Goal: Communication & Community: Answer question/provide support

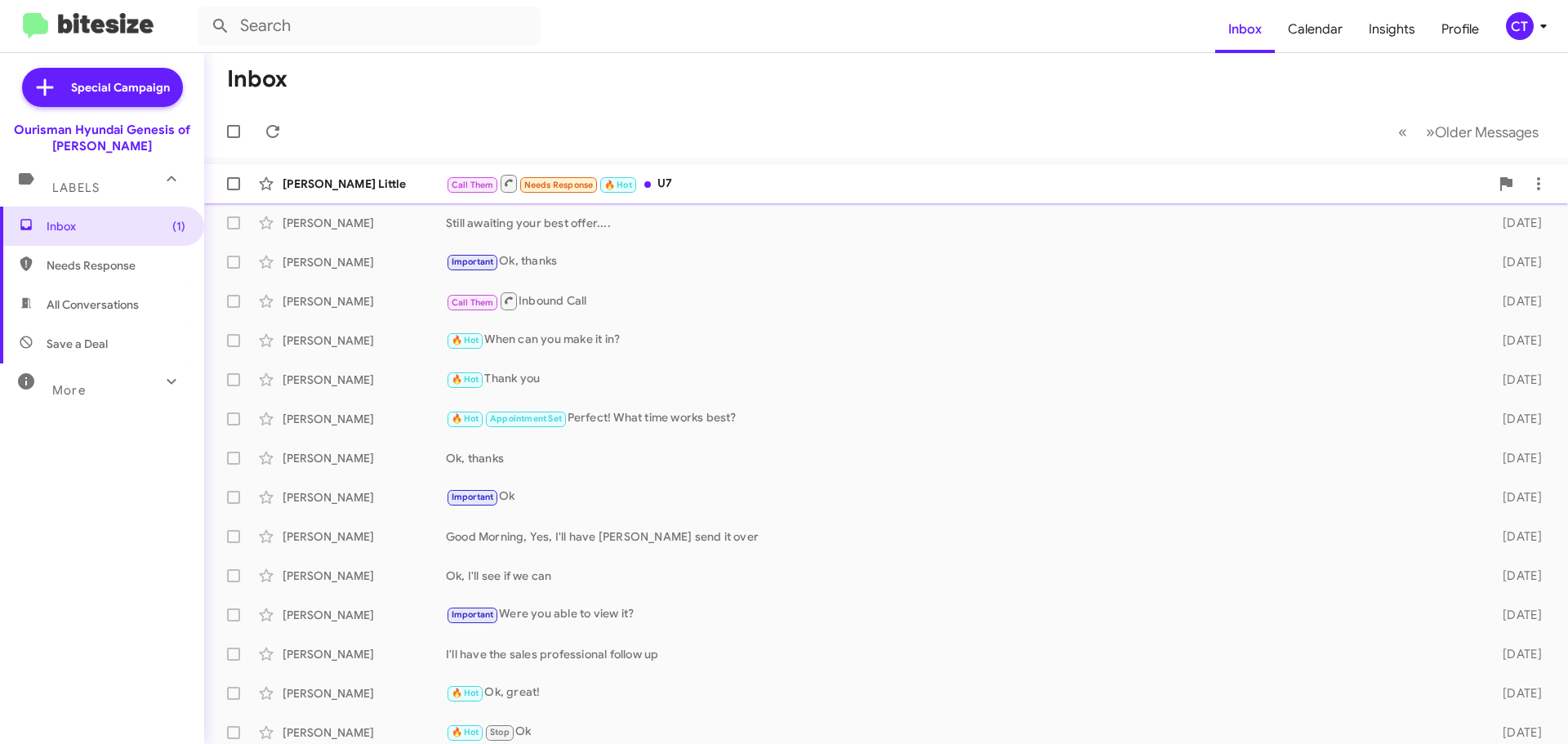
click at [945, 182] on div "Call Them Needs Response 🔥 Hot U7" at bounding box center [968, 183] width 1044 height 21
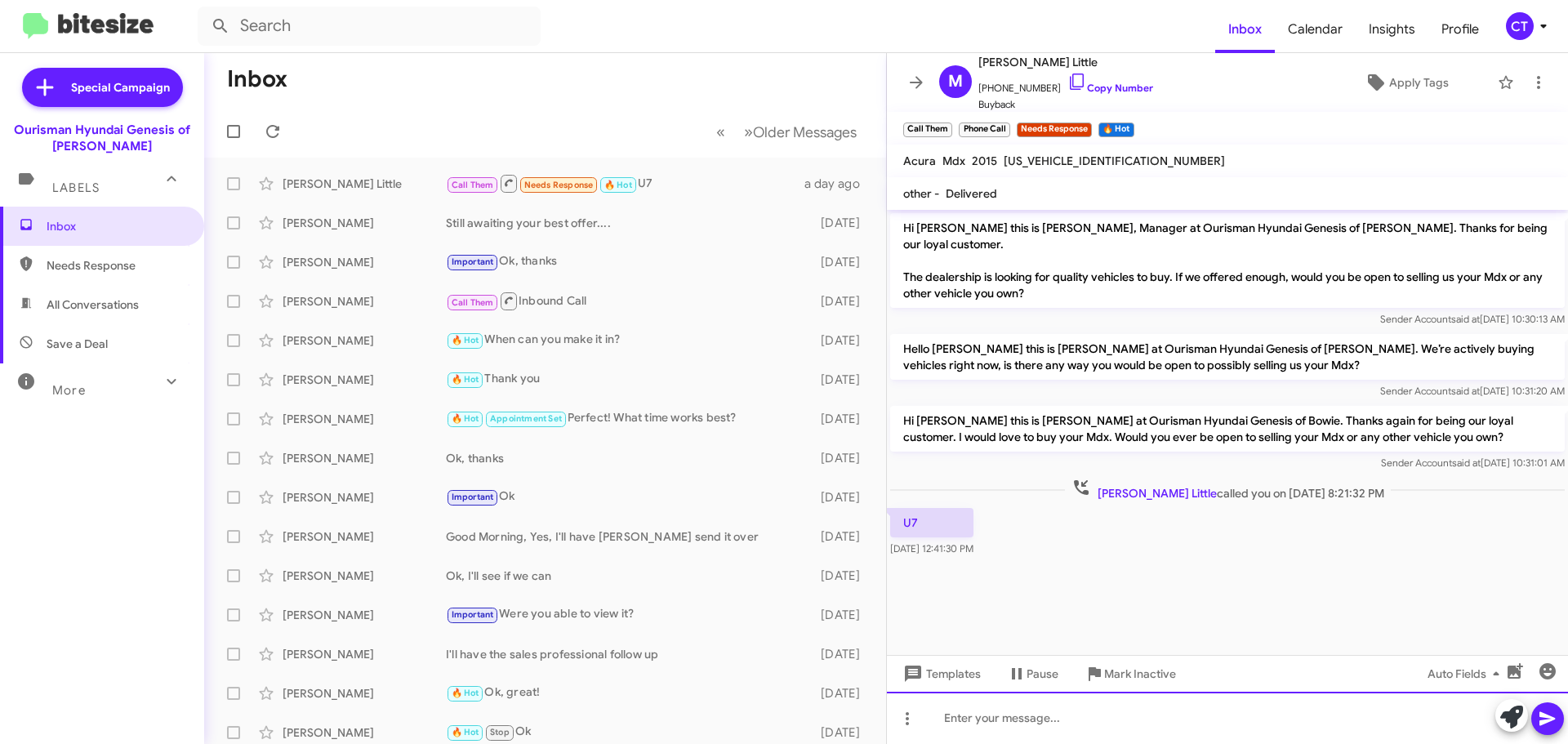
click at [1007, 728] on div at bounding box center [1228, 718] width 681 height 52
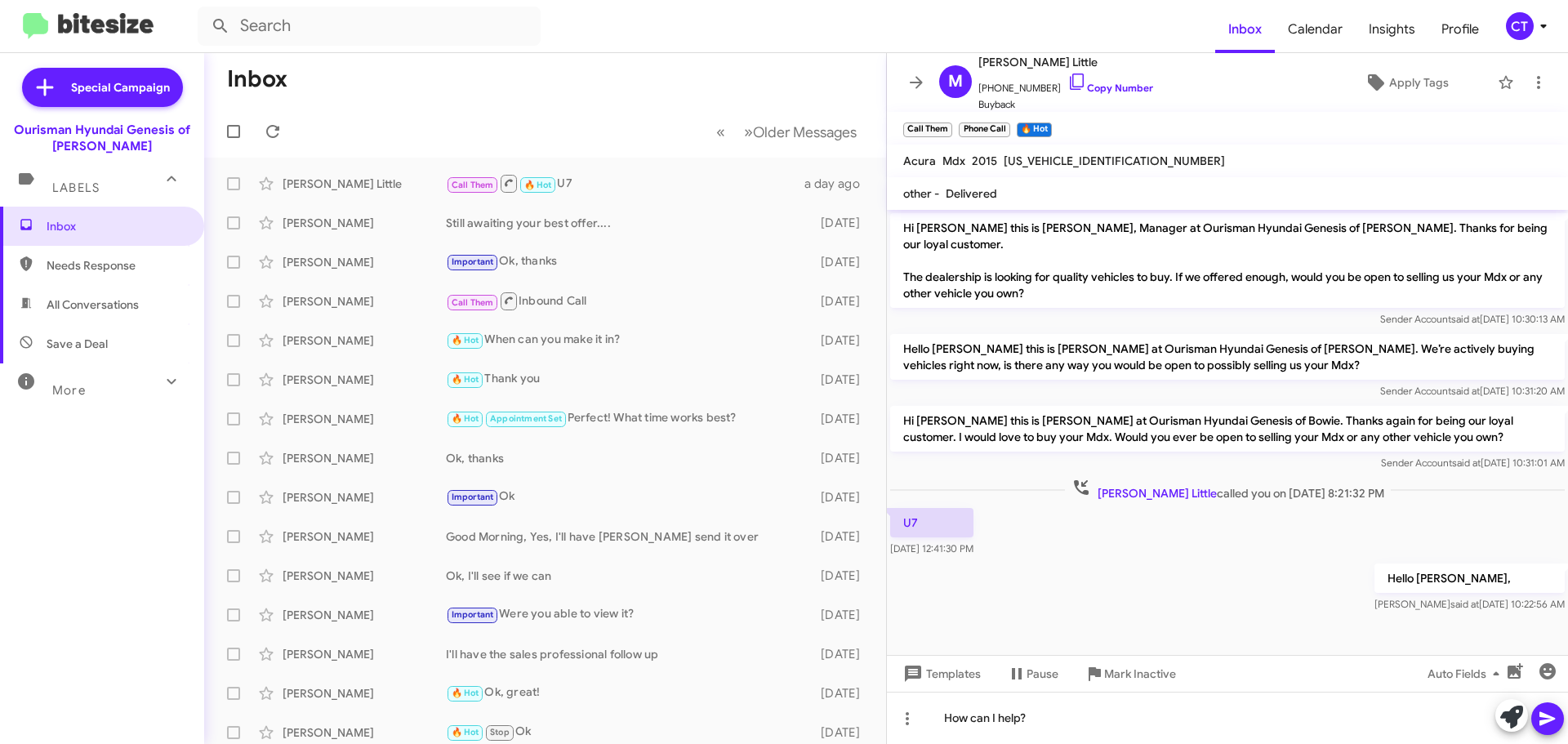
click at [1548, 727] on icon at bounding box center [1547, 719] width 20 height 20
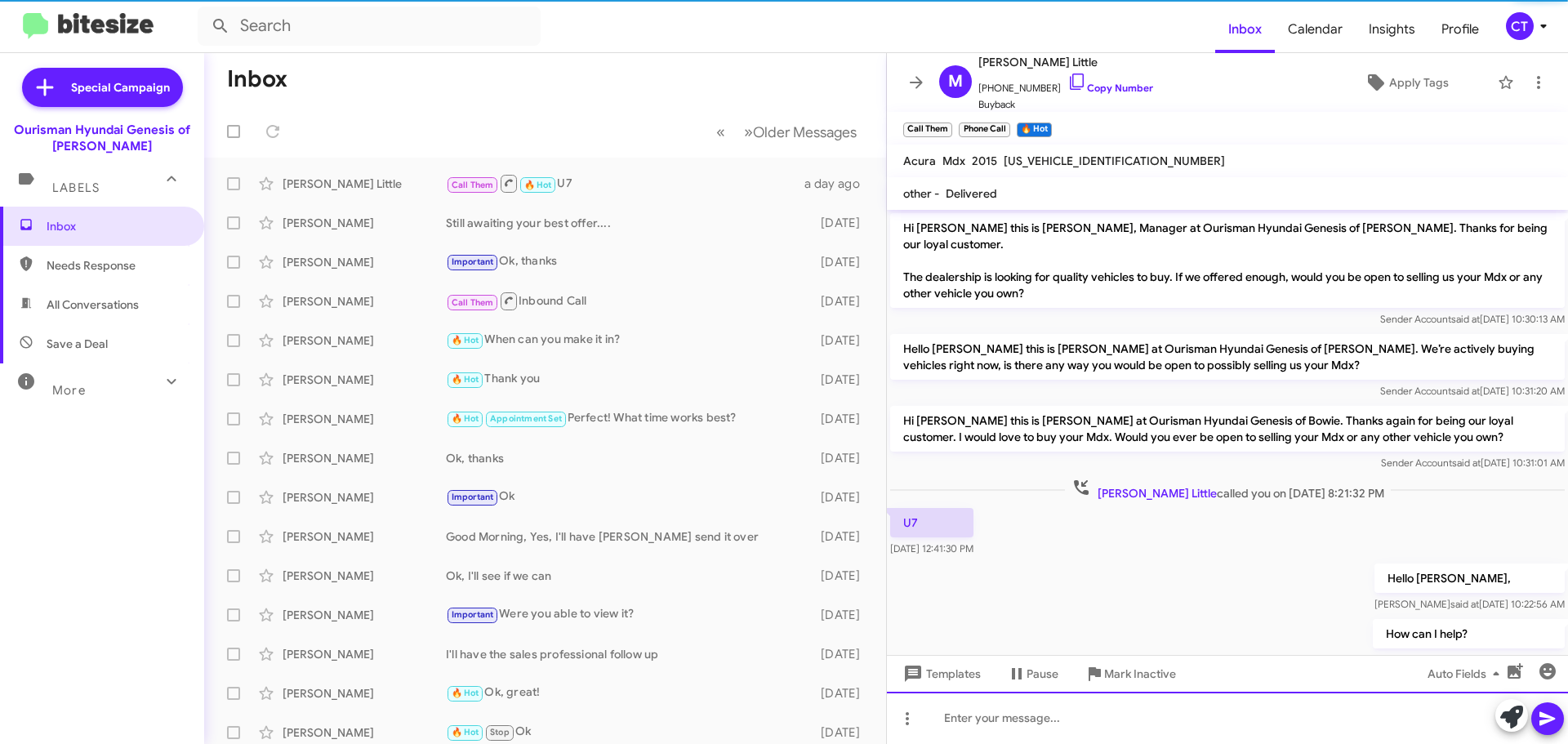
scroll to position [28, 0]
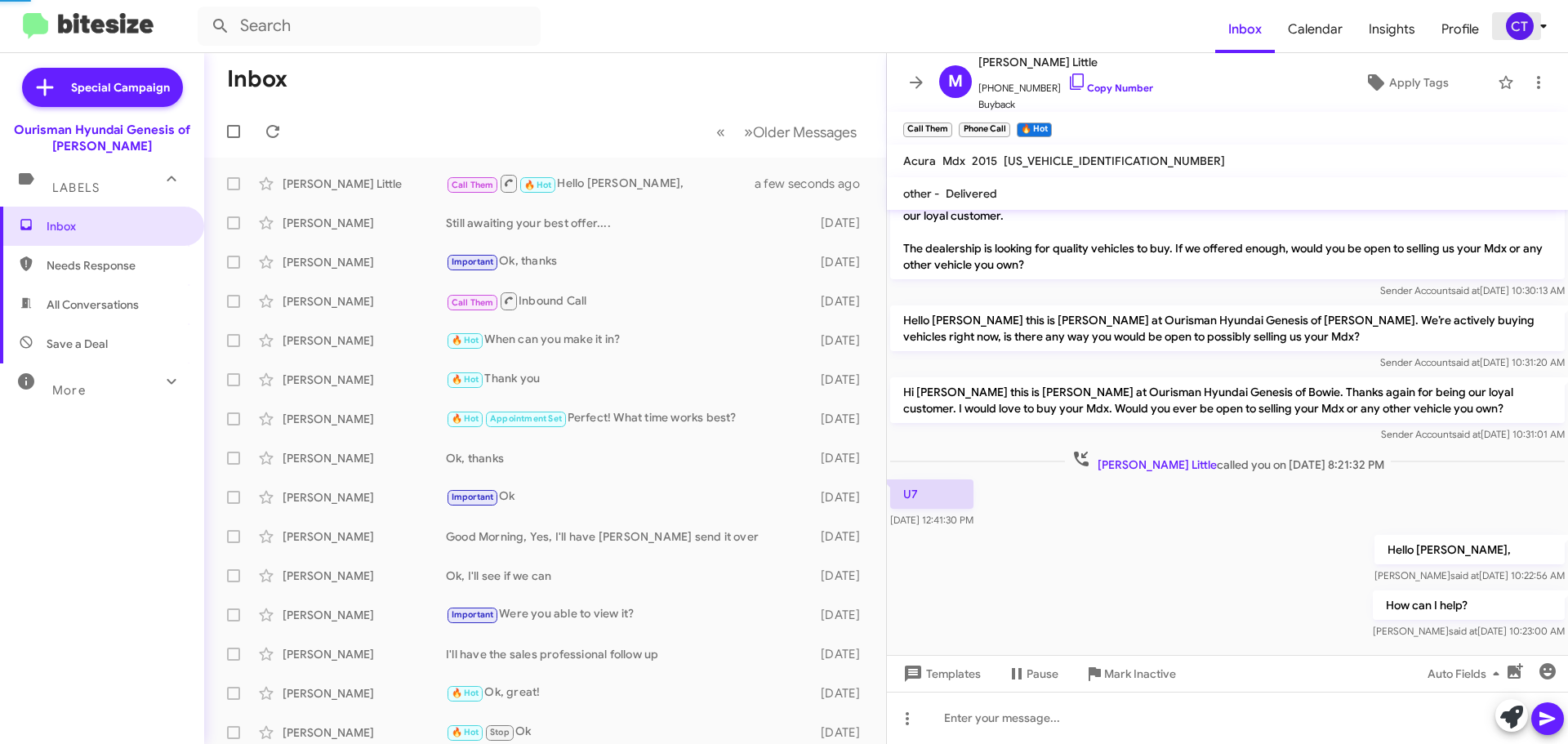
click at [1528, 35] on div "CT" at bounding box center [1520, 26] width 28 height 28
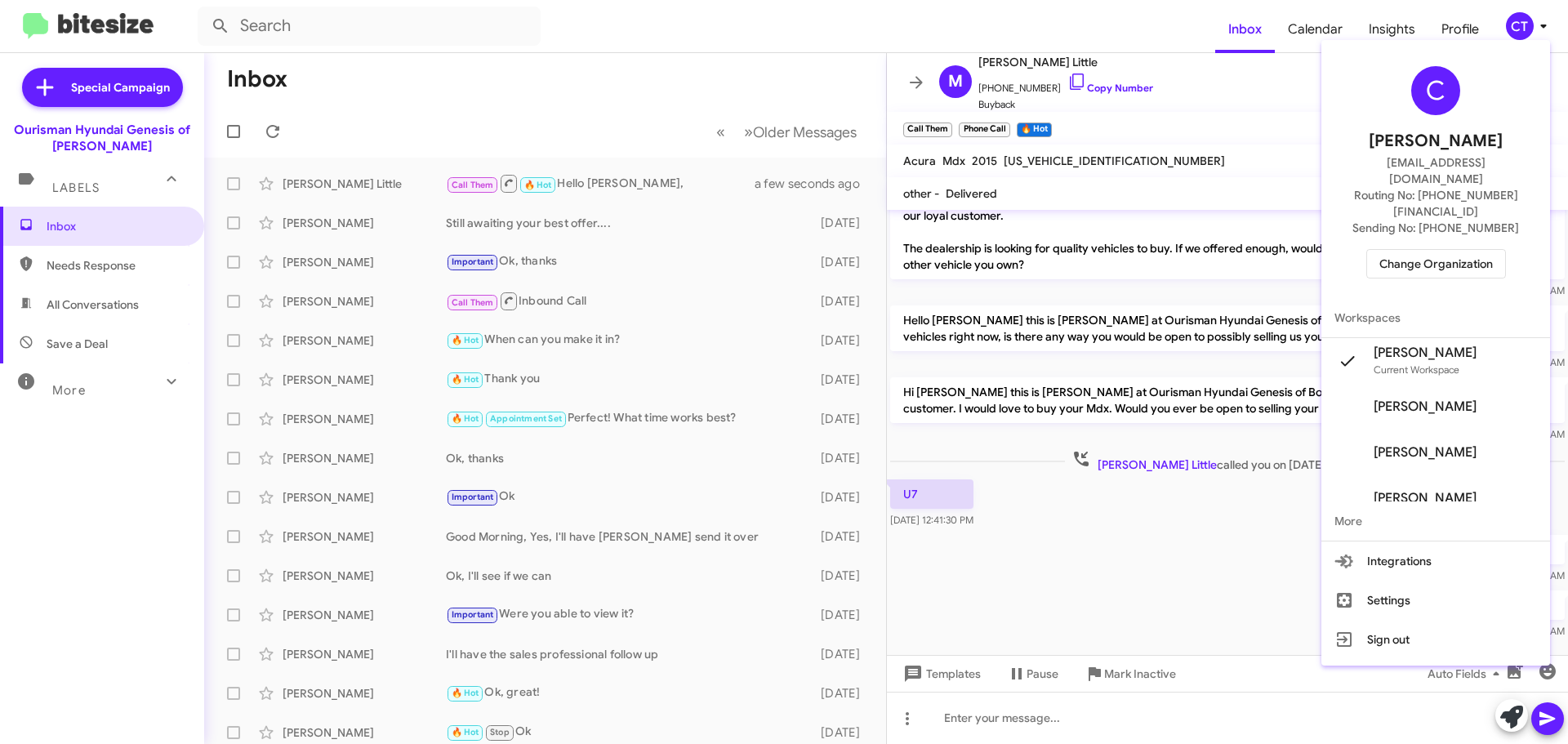
click at [1397, 250] on span "Change Organization" at bounding box center [1436, 264] width 113 height 28
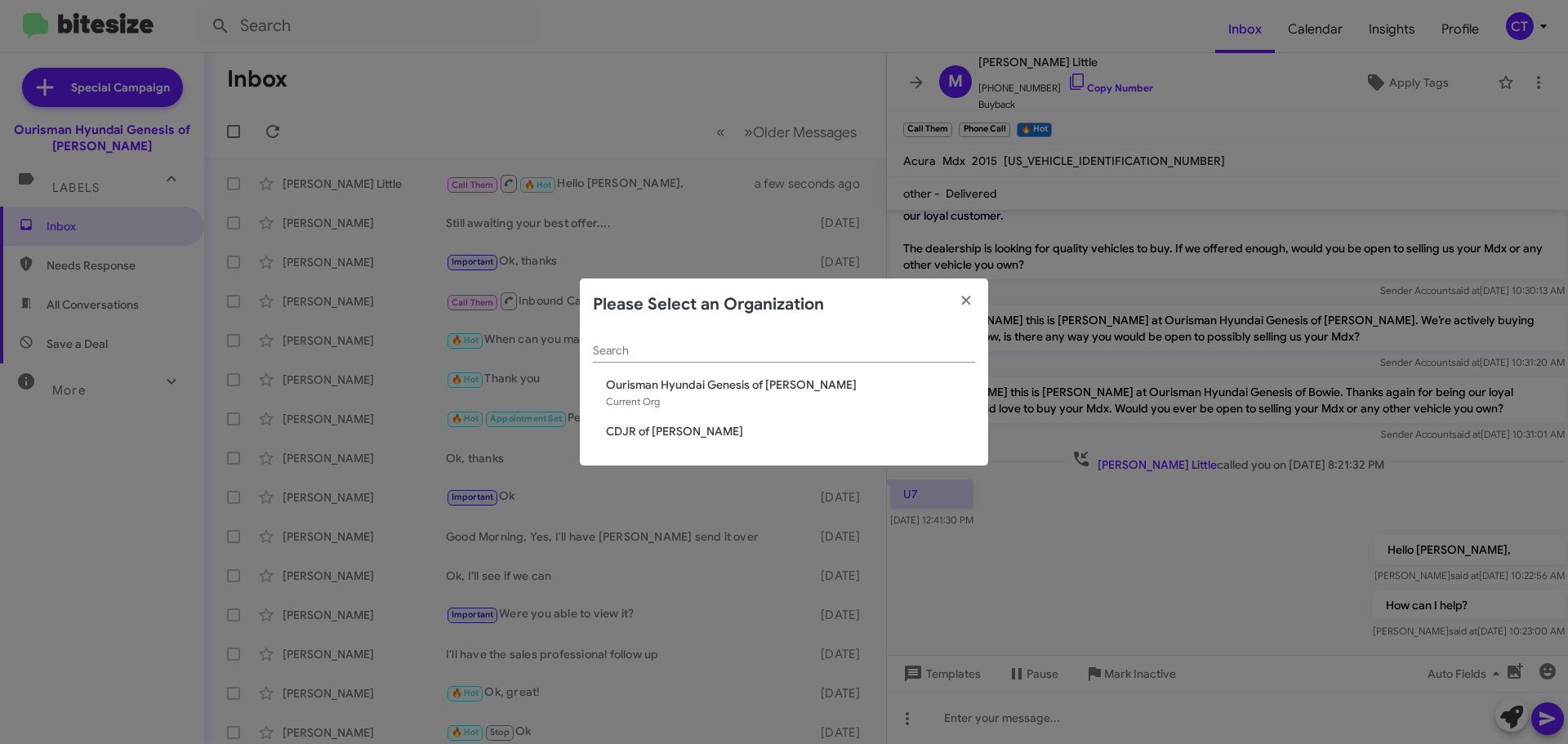
click at [665, 433] on span "CDJR of [PERSON_NAME]" at bounding box center [790, 431] width 369 height 16
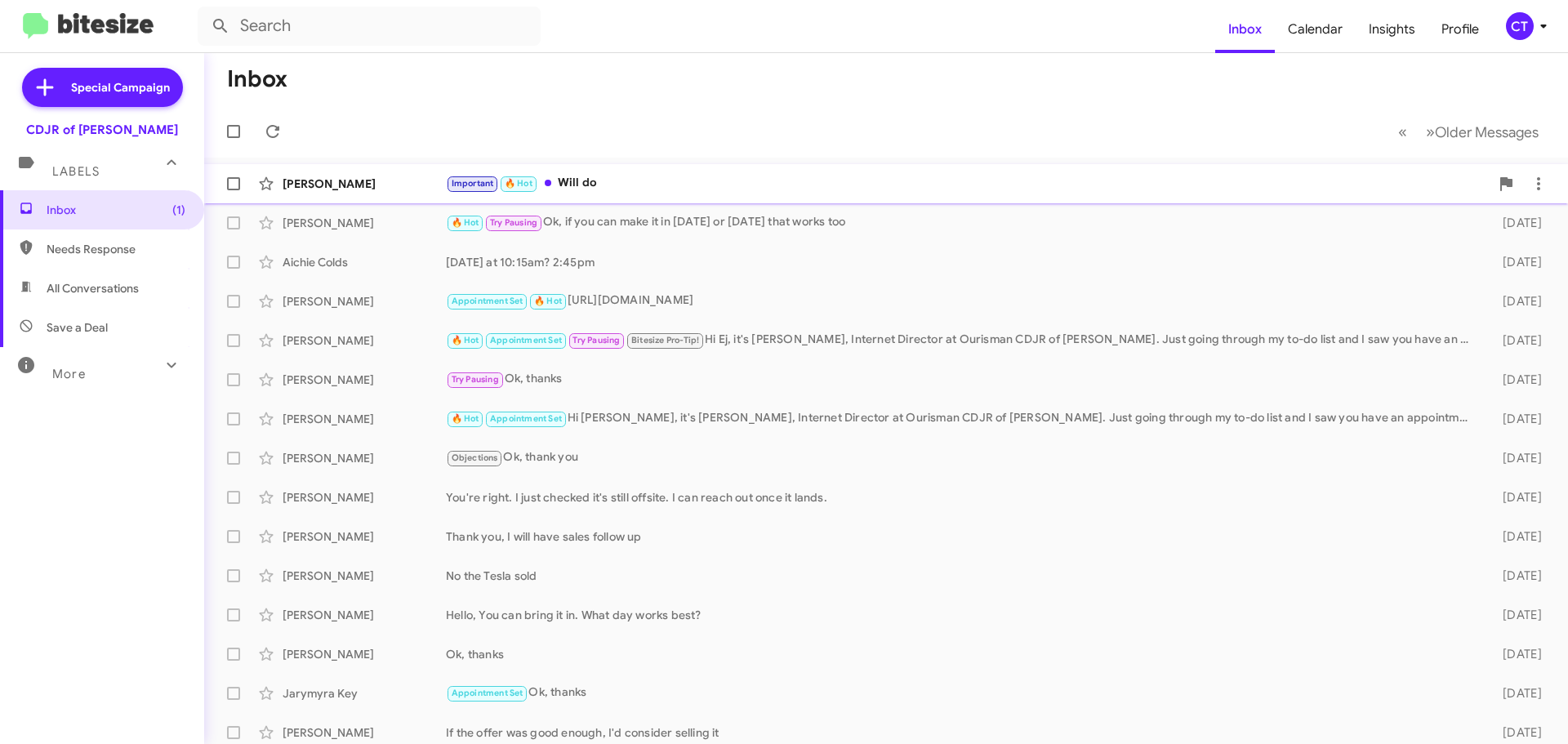
click at [656, 180] on div "Important 🔥 Hot Will do" at bounding box center [968, 183] width 1044 height 19
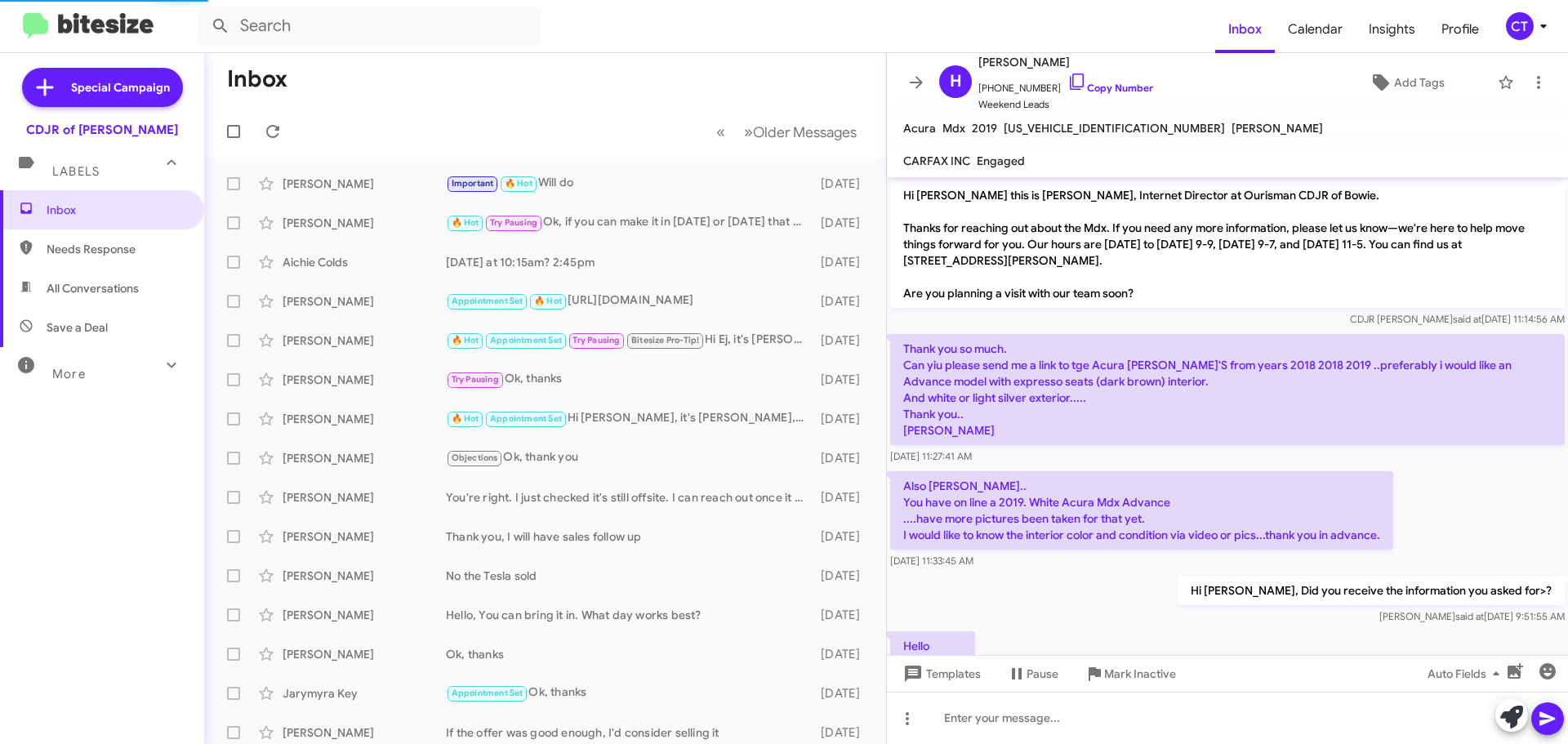
scroll to position [466, 0]
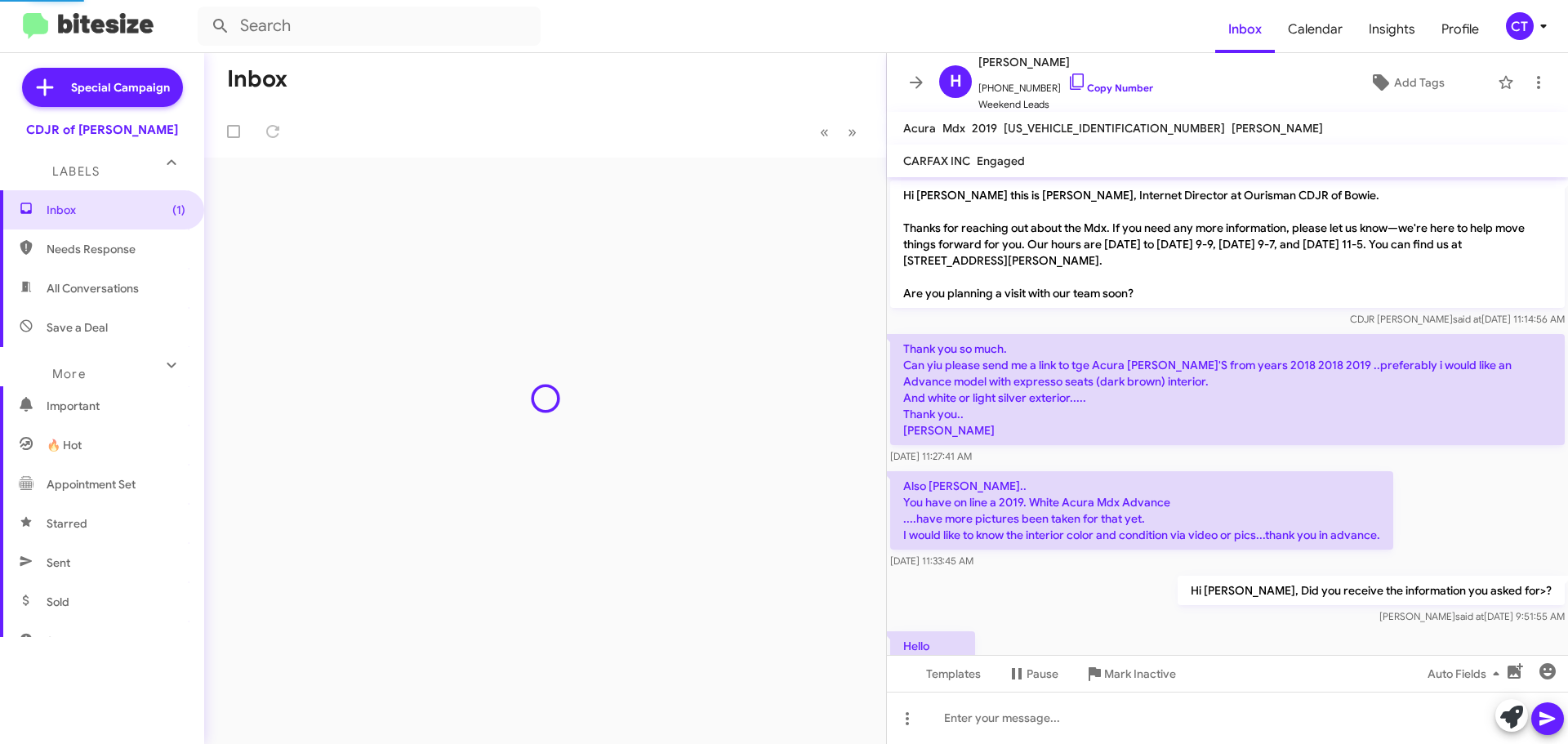
scroll to position [466, 0]
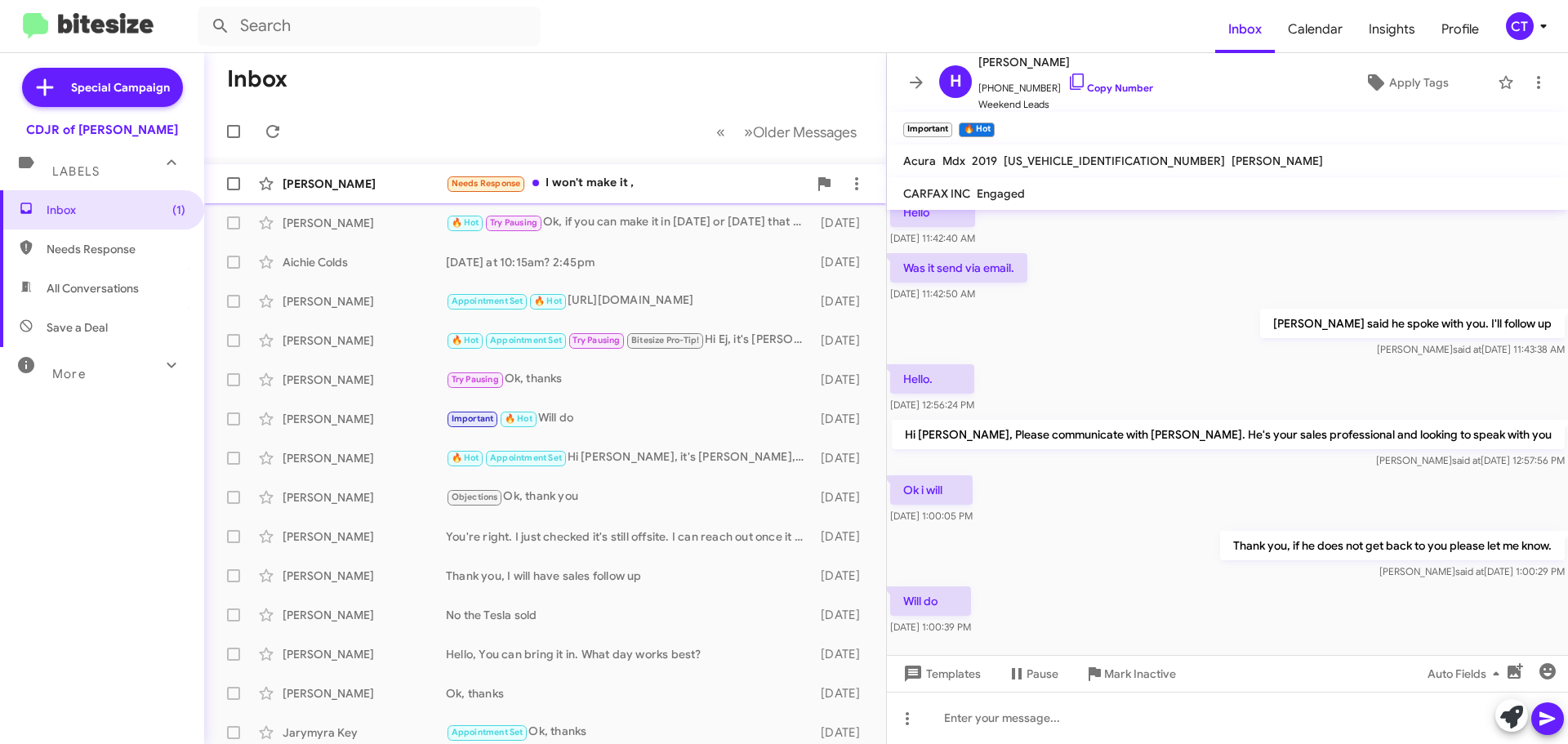
click at [686, 194] on div "Binkal Saah Needs Response I won't make it , 12 minutes ago" at bounding box center [545, 184] width 656 height 33
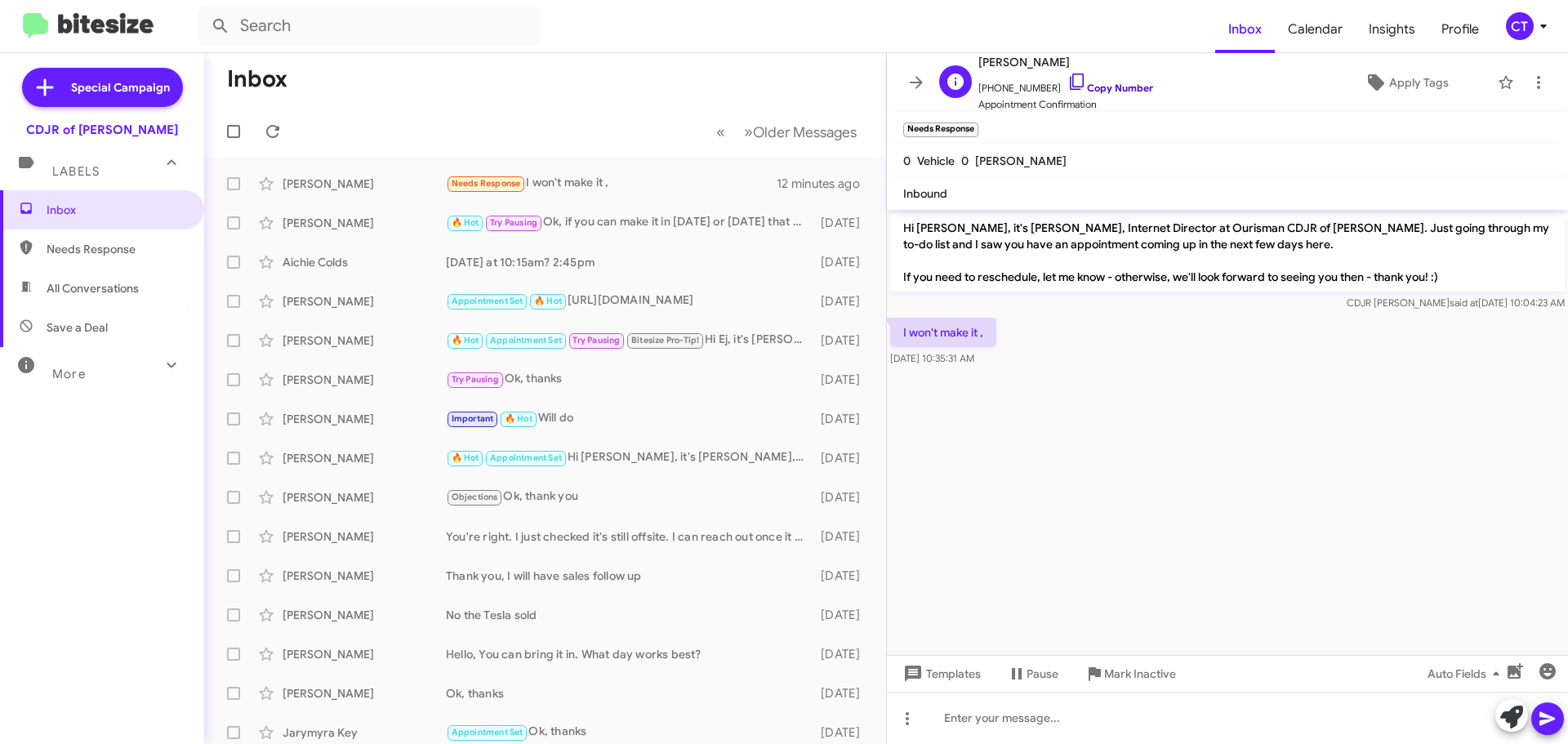
click at [1068, 76] on icon at bounding box center [1077, 82] width 20 height 20
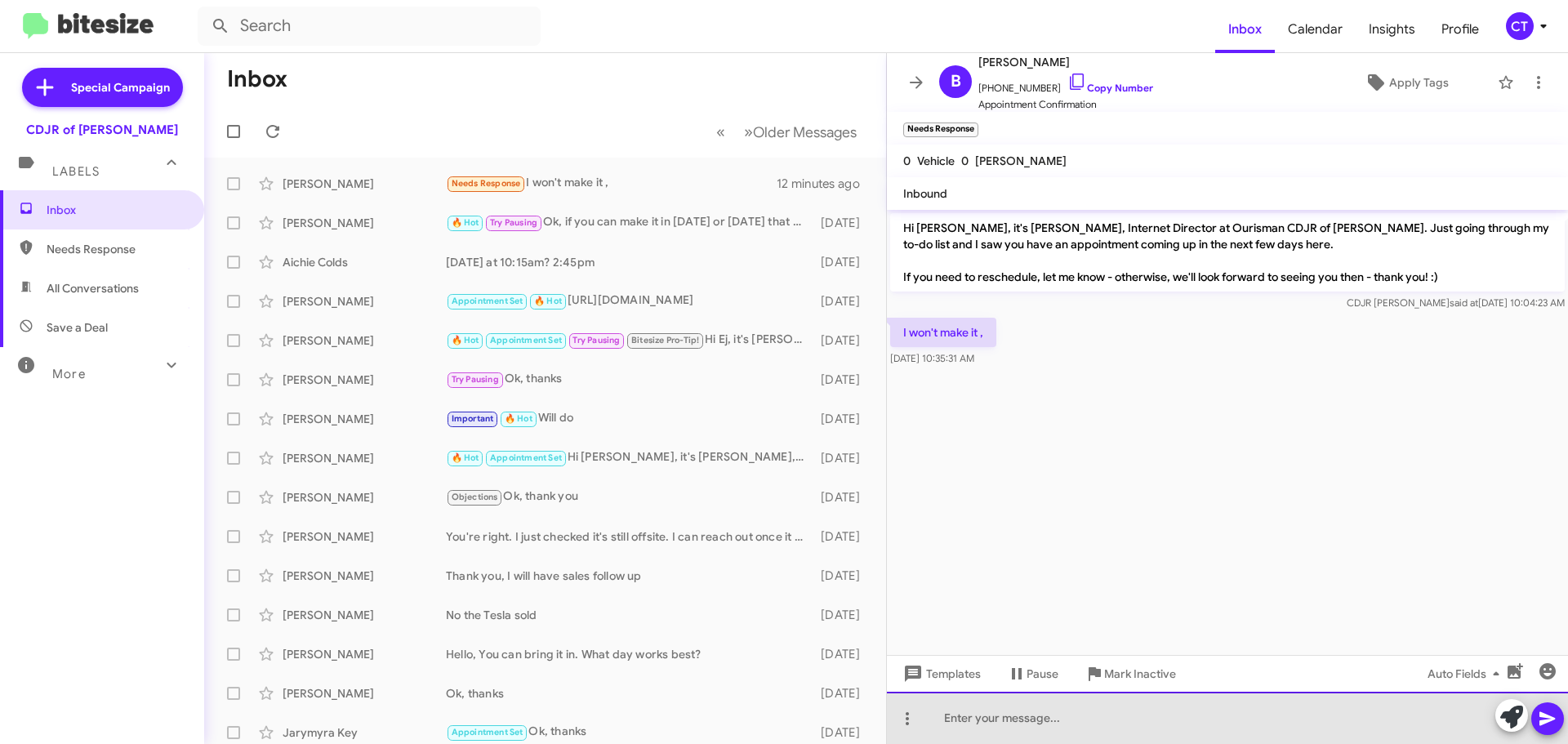
drag, startPoint x: 1089, startPoint y: 722, endPoint x: 1121, endPoint y: 728, distance: 32.6
click at [1087, 720] on div at bounding box center [1228, 718] width 681 height 52
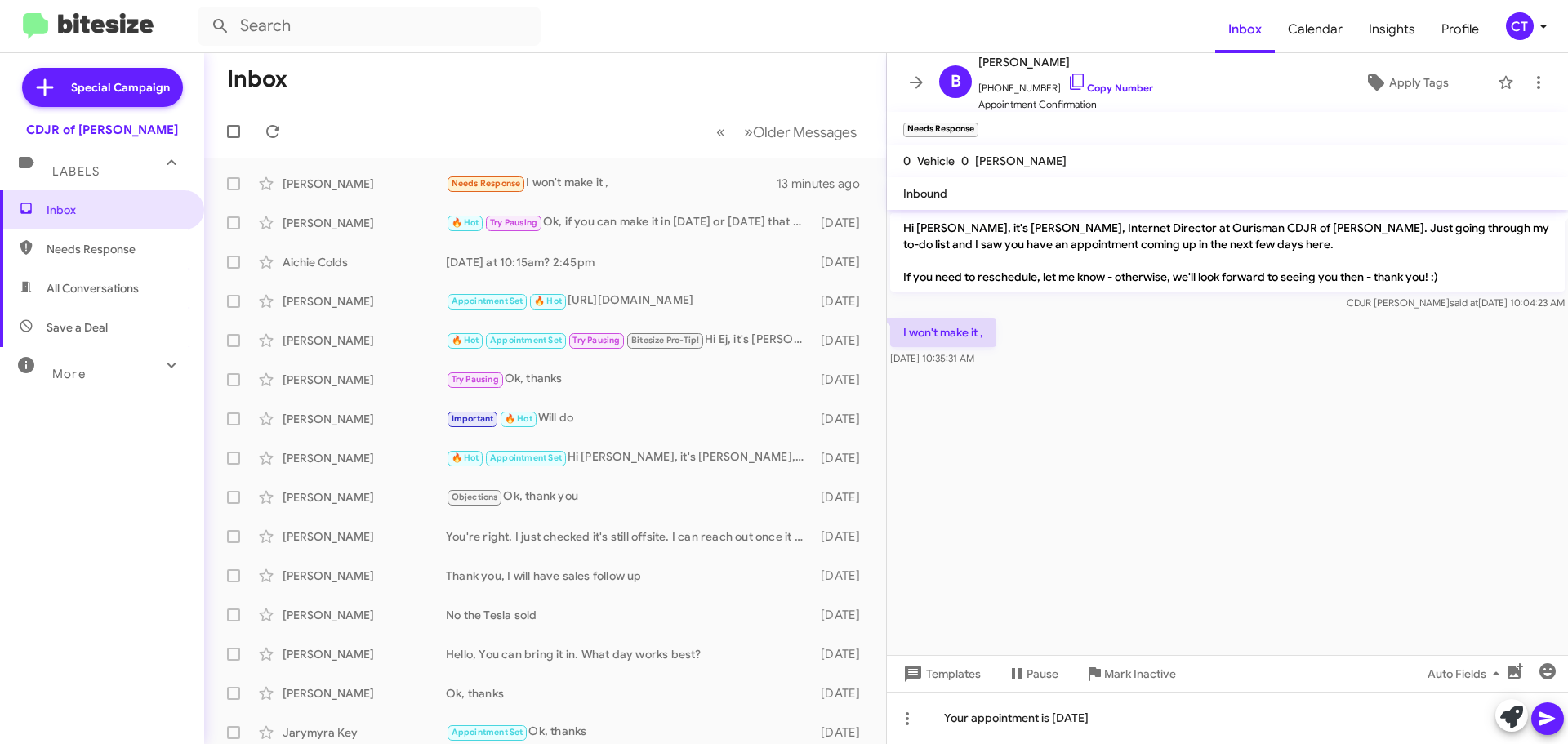
click at [1552, 724] on icon at bounding box center [1547, 719] width 20 height 20
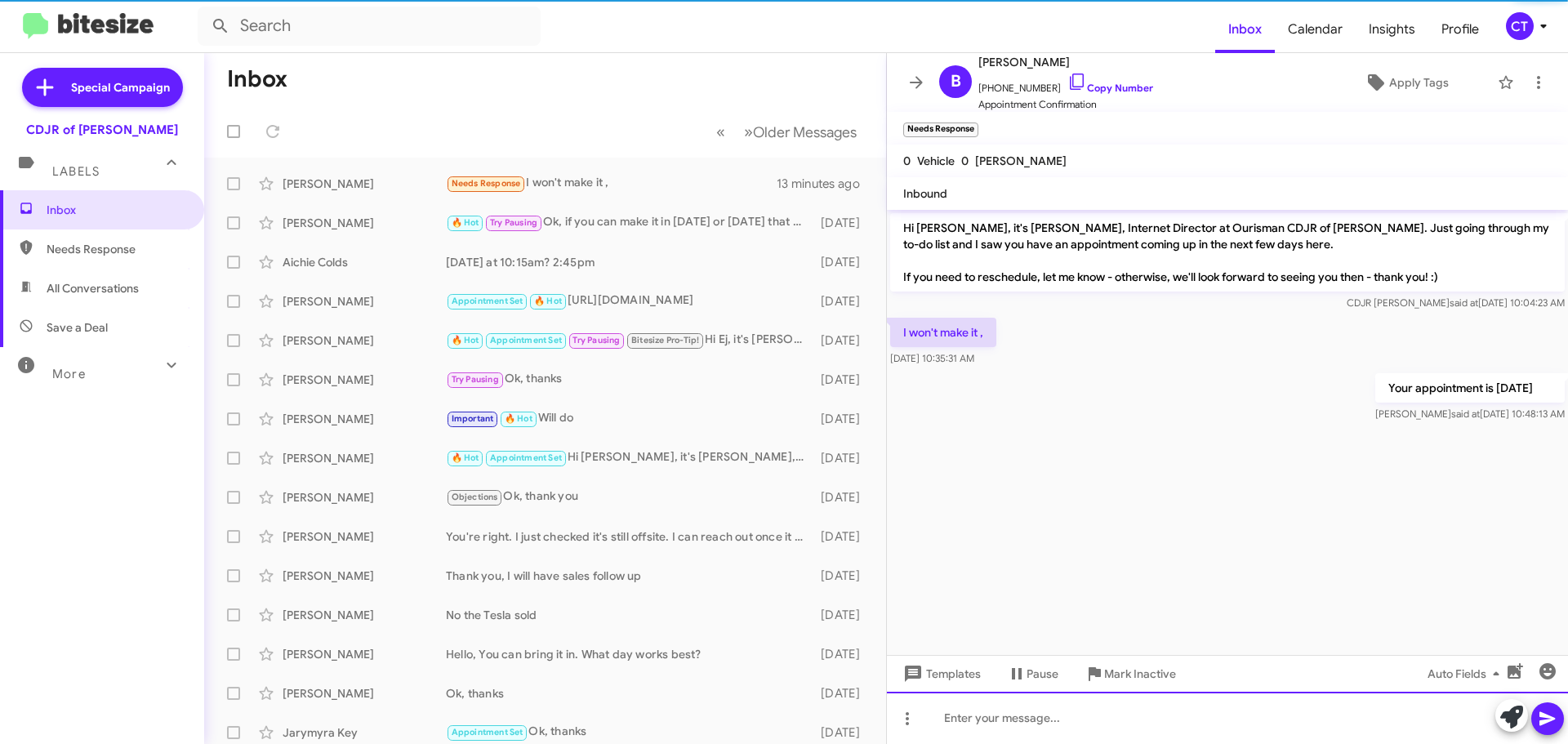
click at [1057, 722] on div at bounding box center [1228, 718] width 681 height 52
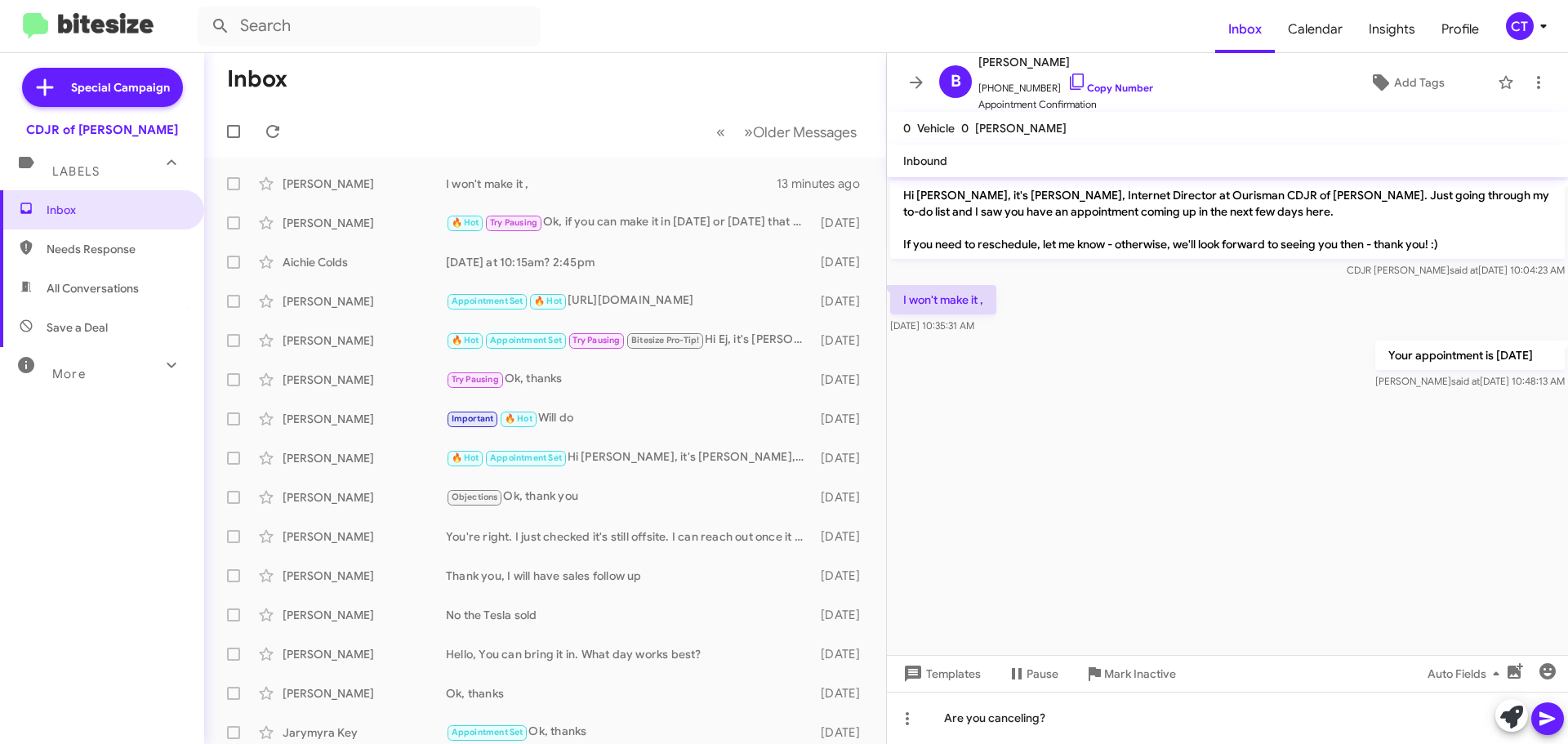
drag, startPoint x: 1554, startPoint y: 713, endPoint x: 1544, endPoint y: 716, distance: 10.4
click at [1553, 713] on icon at bounding box center [1547, 719] width 20 height 20
click at [1538, 20] on icon at bounding box center [1543, 26] width 20 height 20
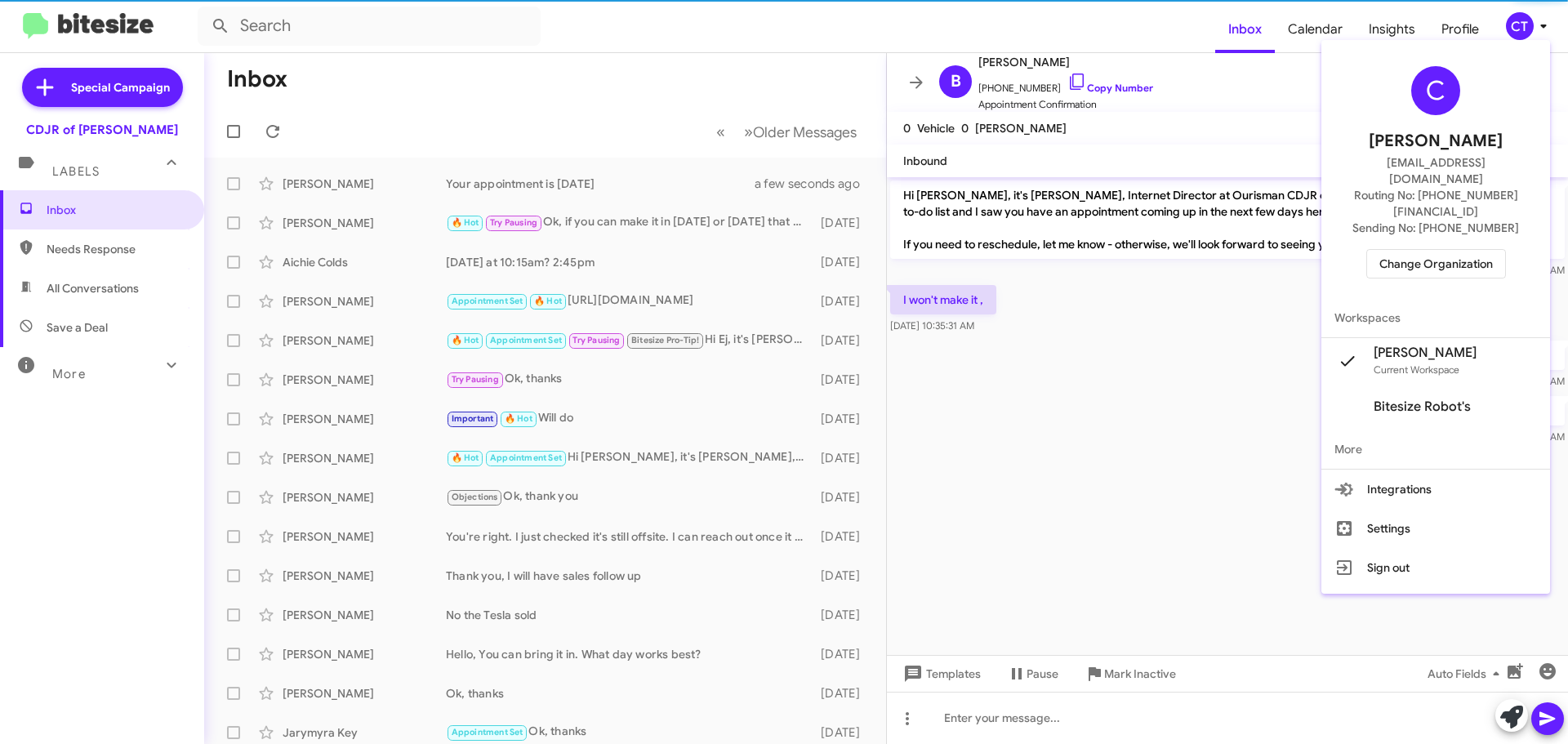
click at [1448, 250] on span "Change Organization" at bounding box center [1436, 264] width 113 height 28
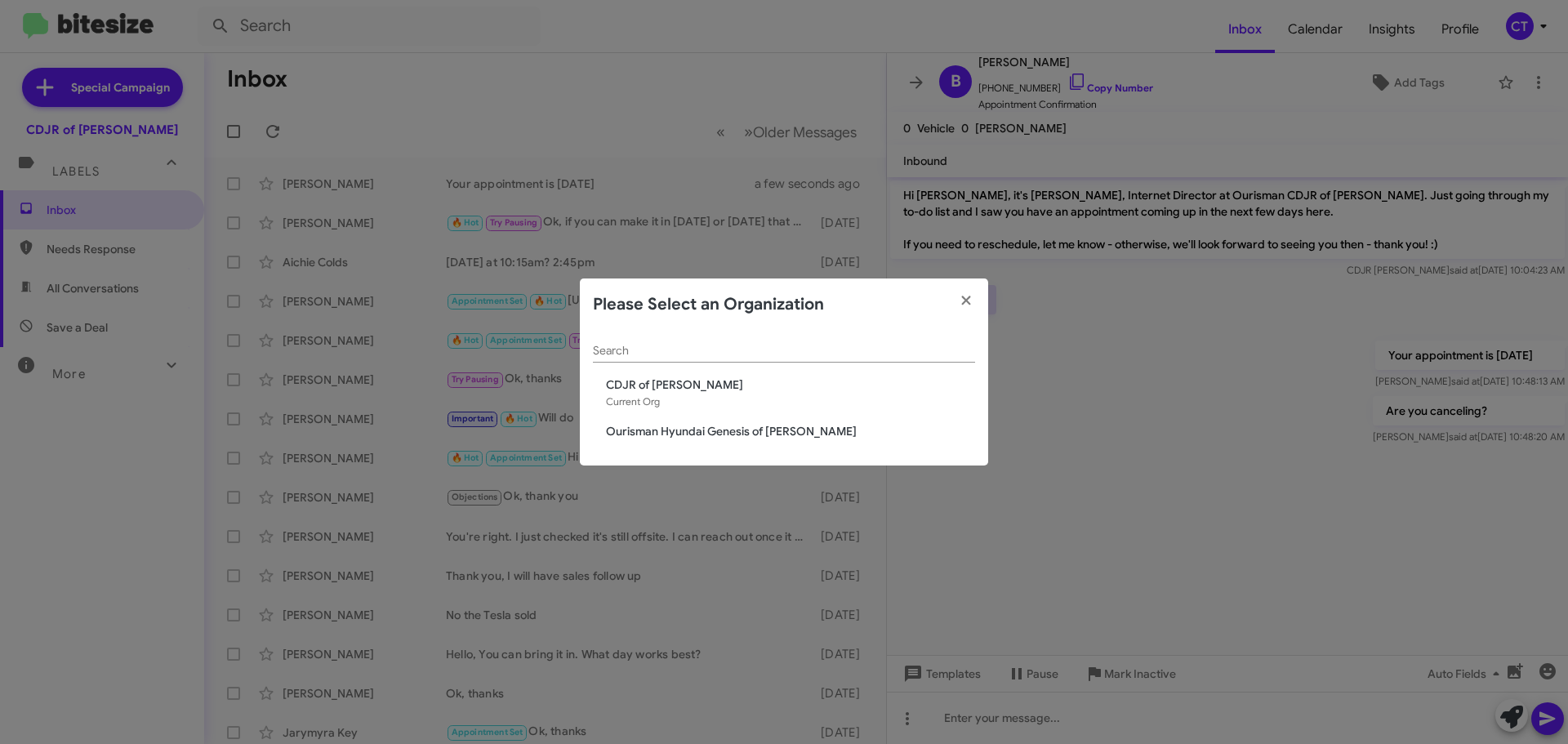
click at [735, 428] on span "Ourisman Hyundai Genesis of [PERSON_NAME]" at bounding box center [790, 431] width 369 height 16
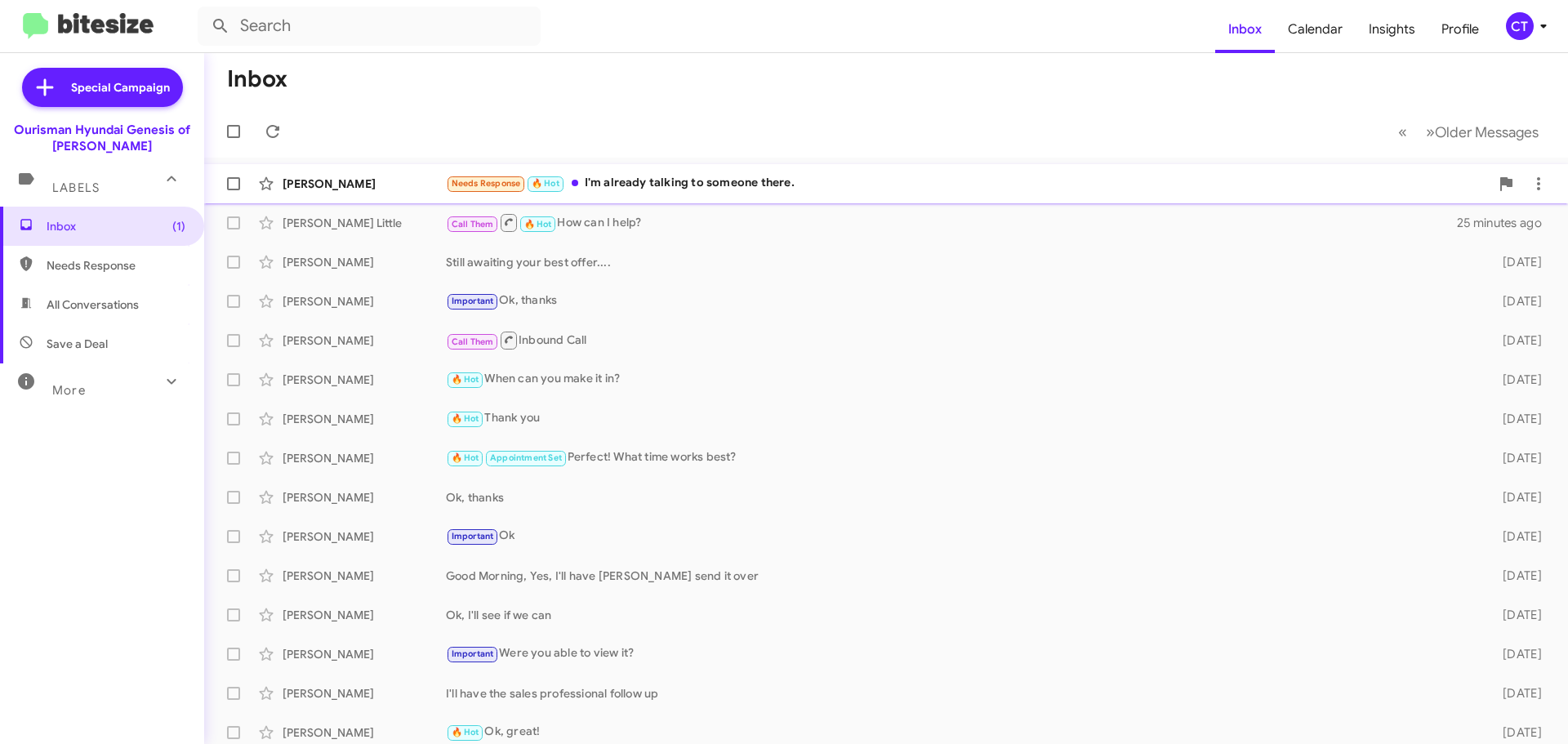
click at [758, 193] on div "Needs Response 🔥 Hot I'm already talking to someone there." at bounding box center [968, 183] width 1044 height 19
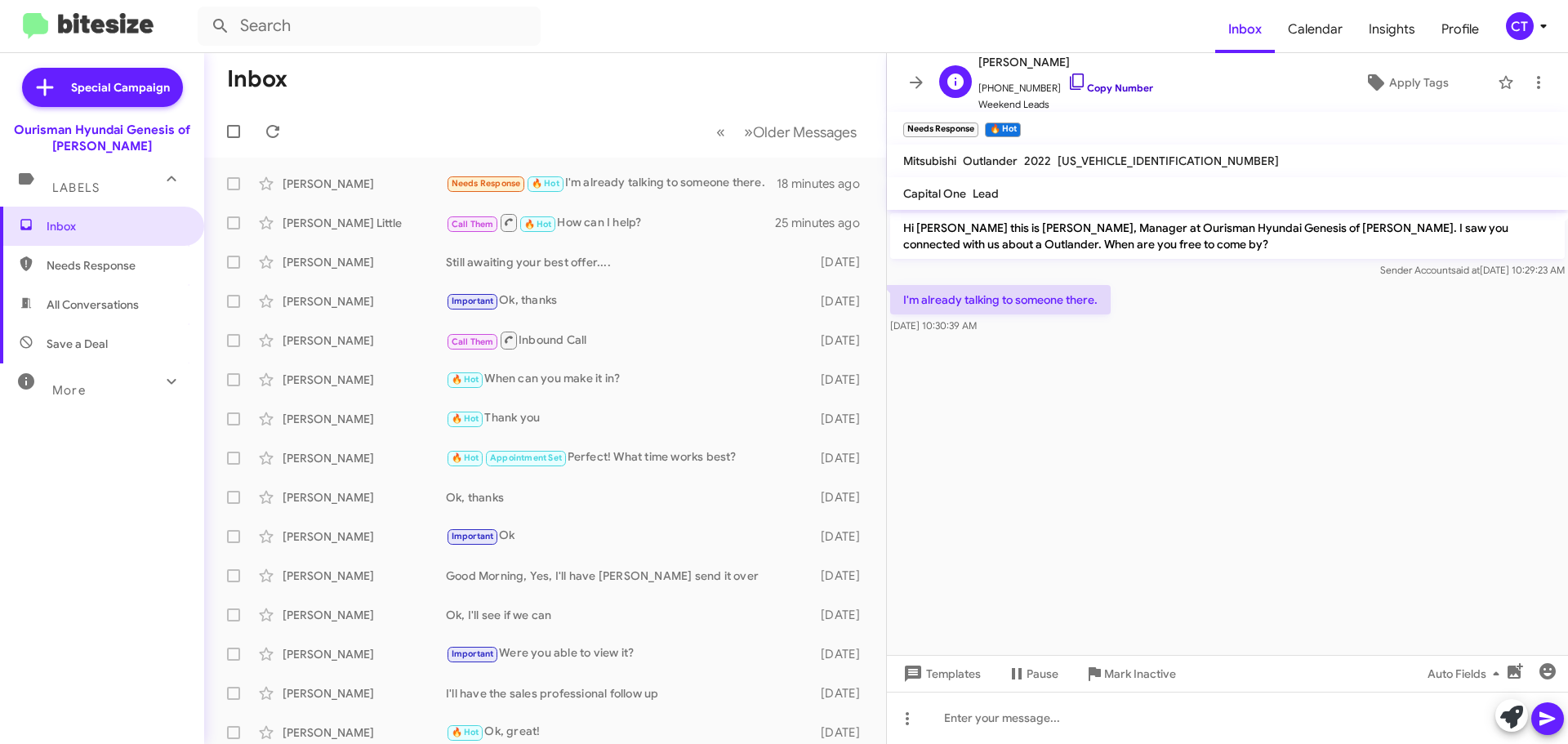
click at [1069, 80] on icon at bounding box center [1076, 81] width 14 height 16
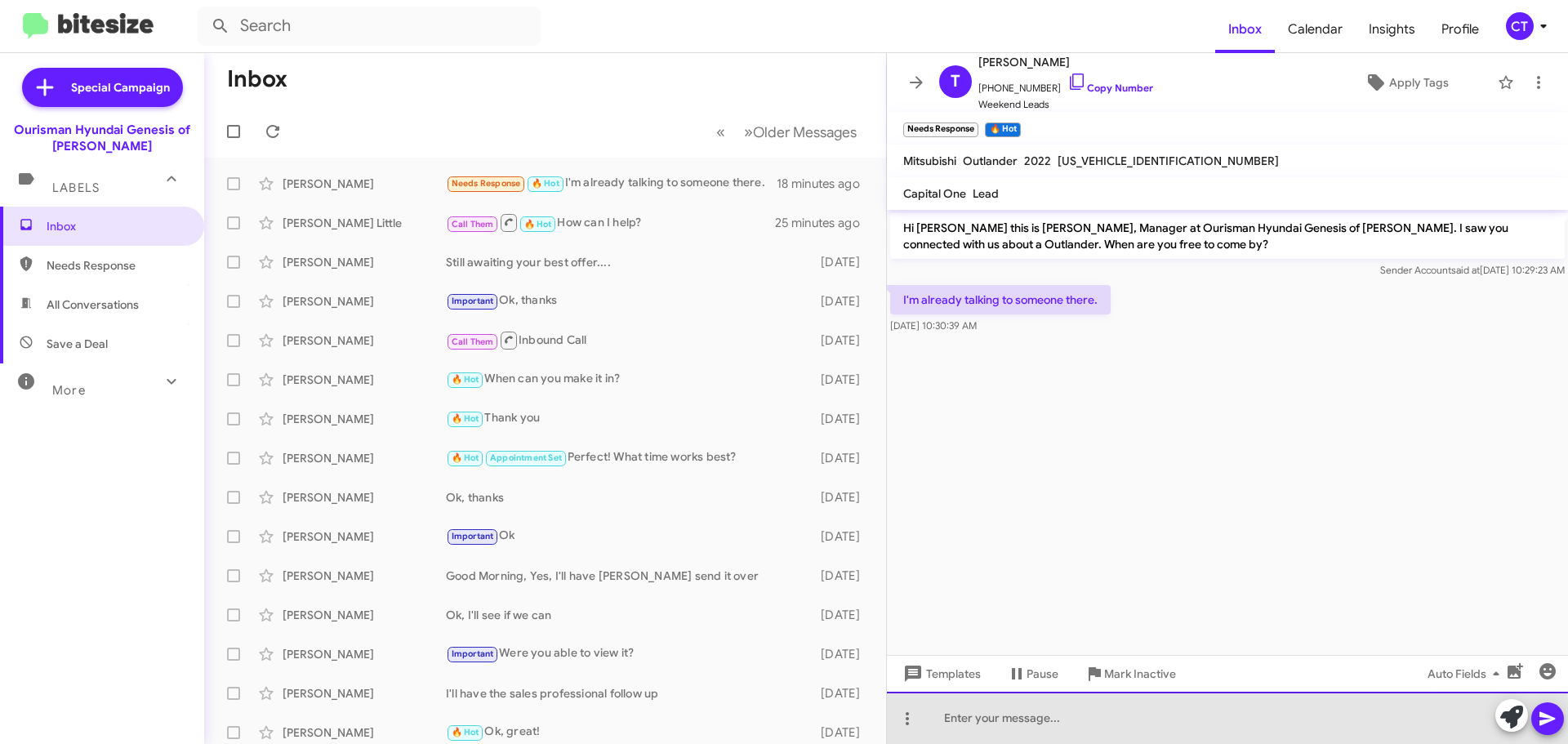
click at [1086, 727] on div at bounding box center [1228, 718] width 681 height 52
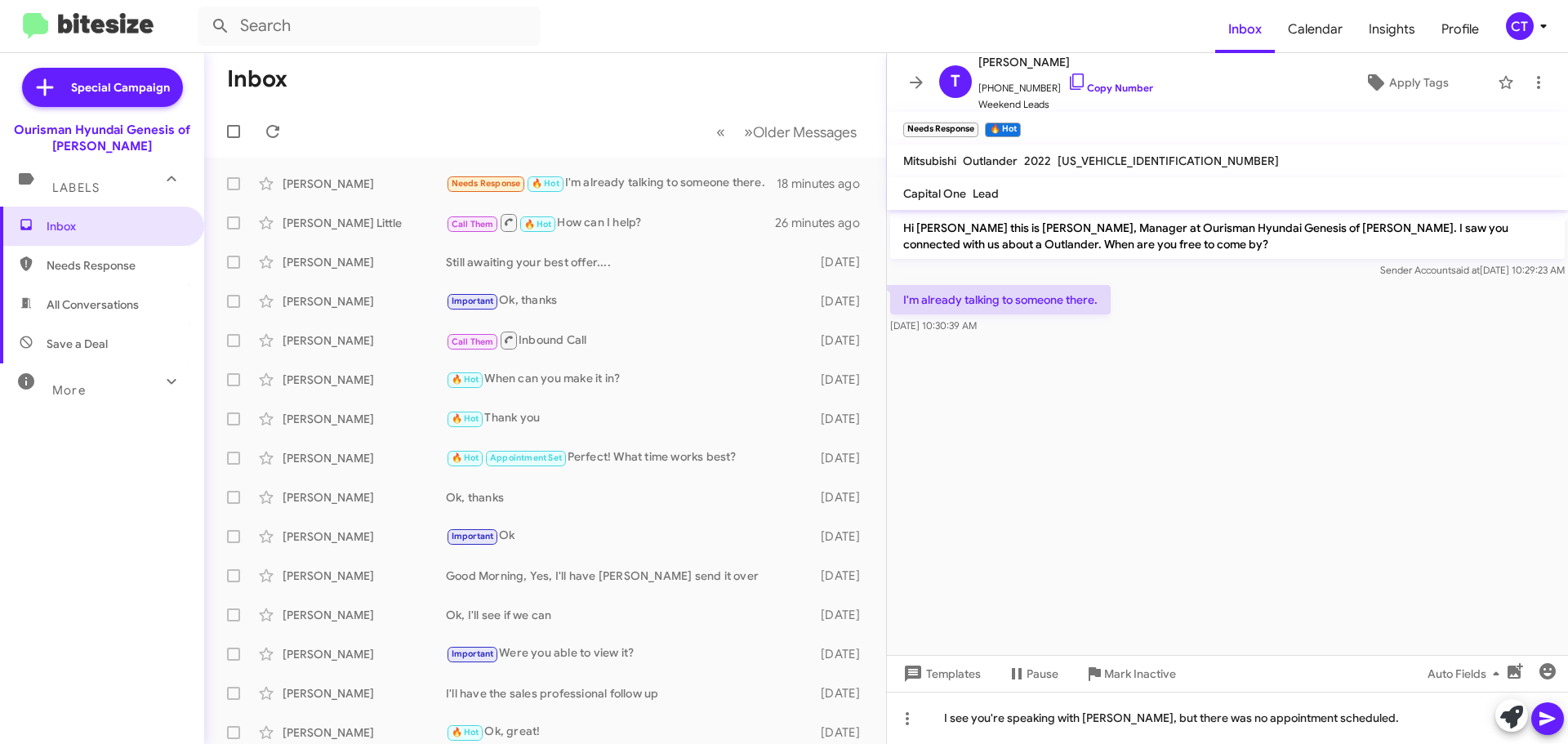
drag, startPoint x: 1553, startPoint y: 720, endPoint x: 1519, endPoint y: 735, distance: 37.2
click at [1553, 720] on icon at bounding box center [1547, 719] width 15 height 14
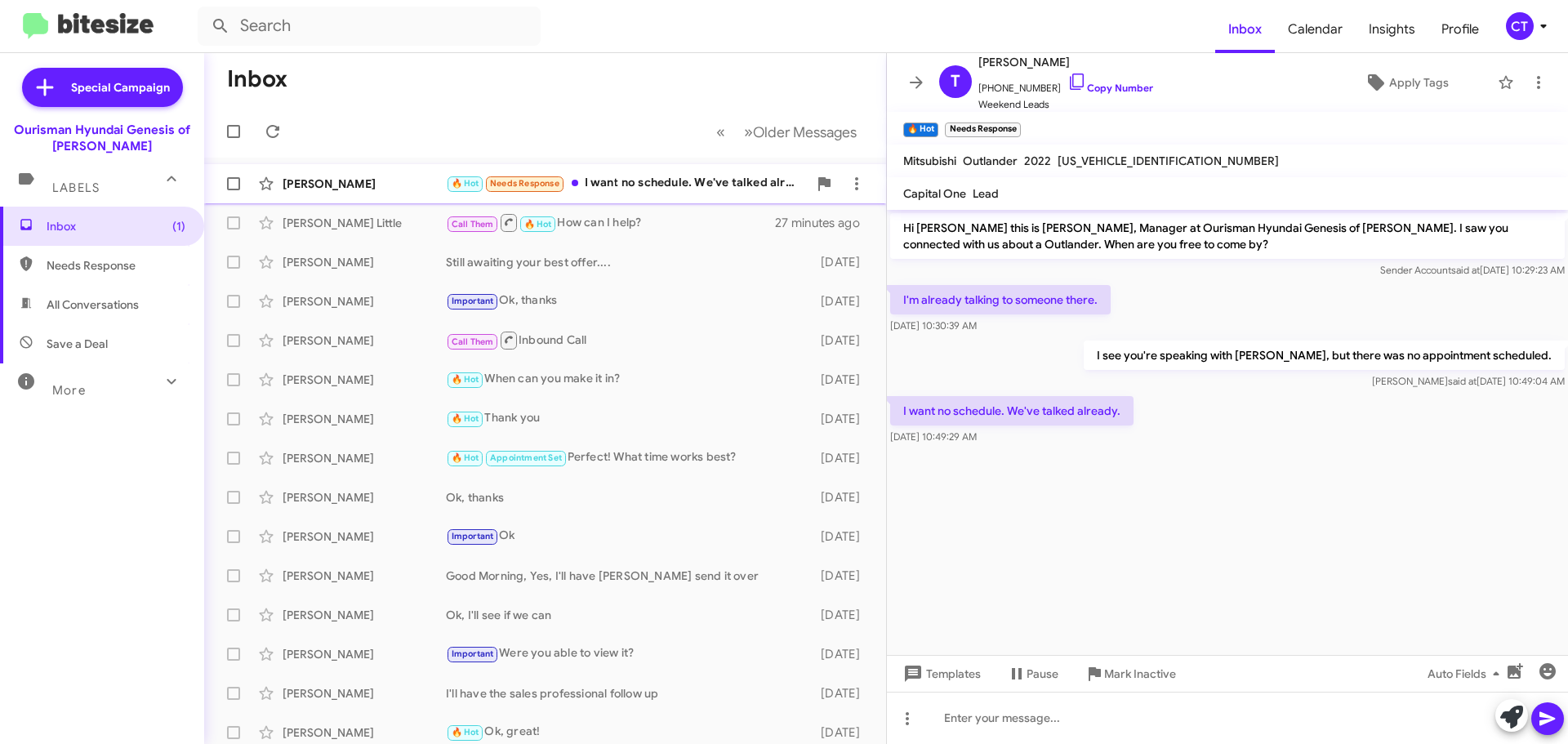
click at [646, 184] on div "🔥 Hot Needs Response I want no schedule. We've talked already." at bounding box center [627, 183] width 362 height 19
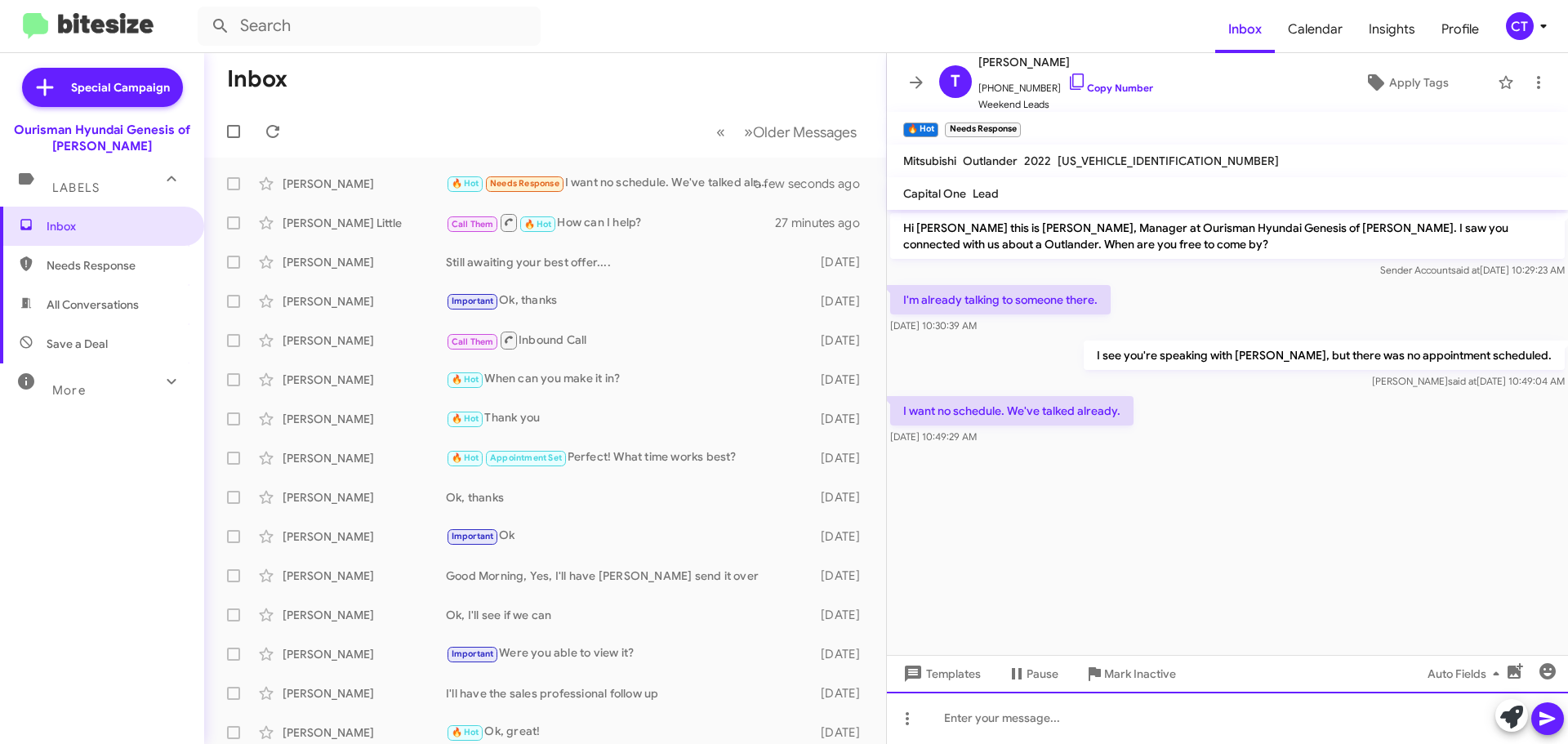
click at [994, 724] on div at bounding box center [1228, 718] width 681 height 52
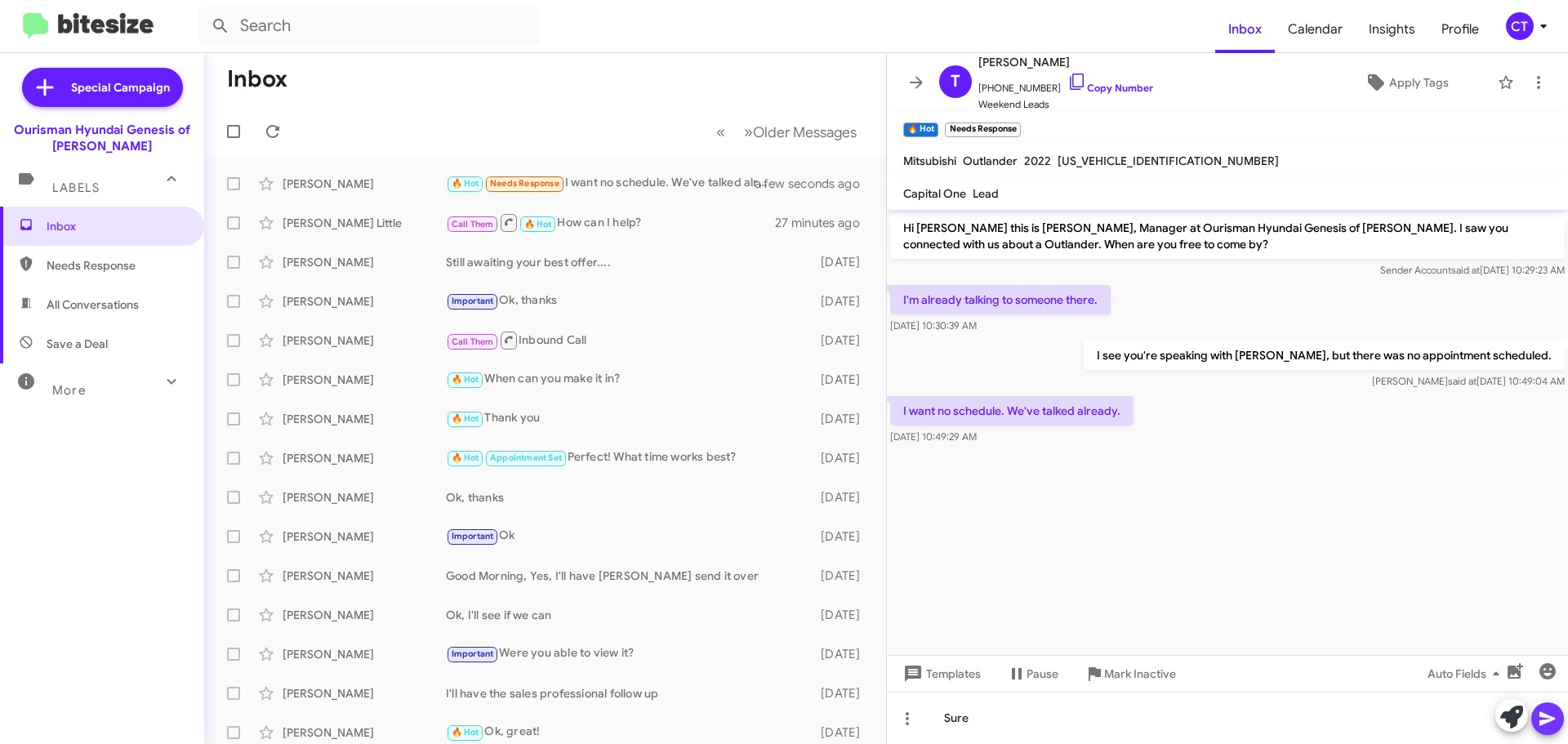
click at [1544, 716] on icon at bounding box center [1547, 719] width 15 height 14
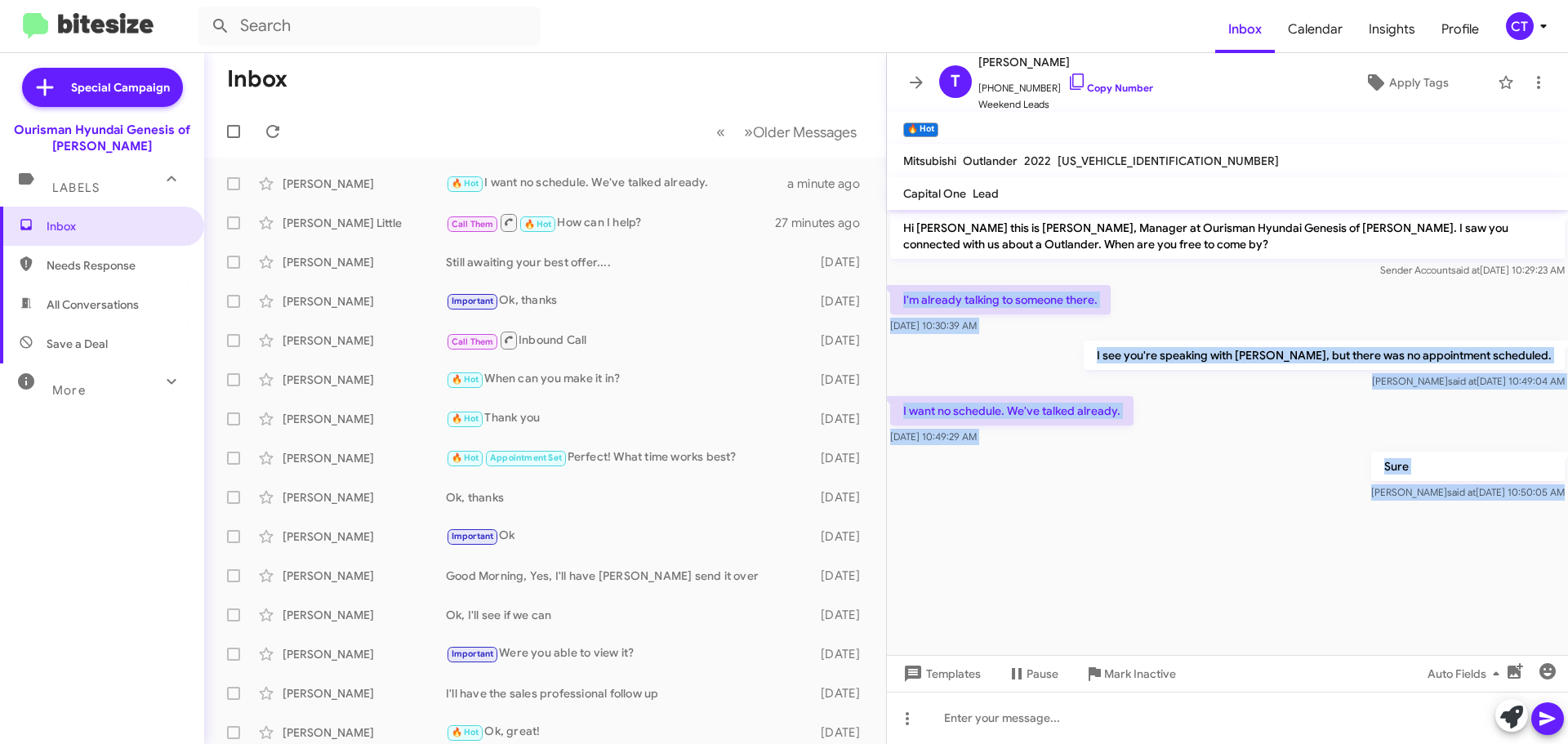
drag, startPoint x: 896, startPoint y: 286, endPoint x: 1329, endPoint y: 526, distance: 495.1
click at [1329, 526] on cdk-virtual-scroll-viewport "Hi [PERSON_NAME] this is [PERSON_NAME], Manager at Ourisman Hyundai Genesis of …" at bounding box center [1228, 433] width 681 height 446
copy div "I'm already talking to someone there. [DATE] 10:30:39 AM I see you're speaking …"
click at [1531, 90] on icon at bounding box center [1538, 83] width 20 height 20
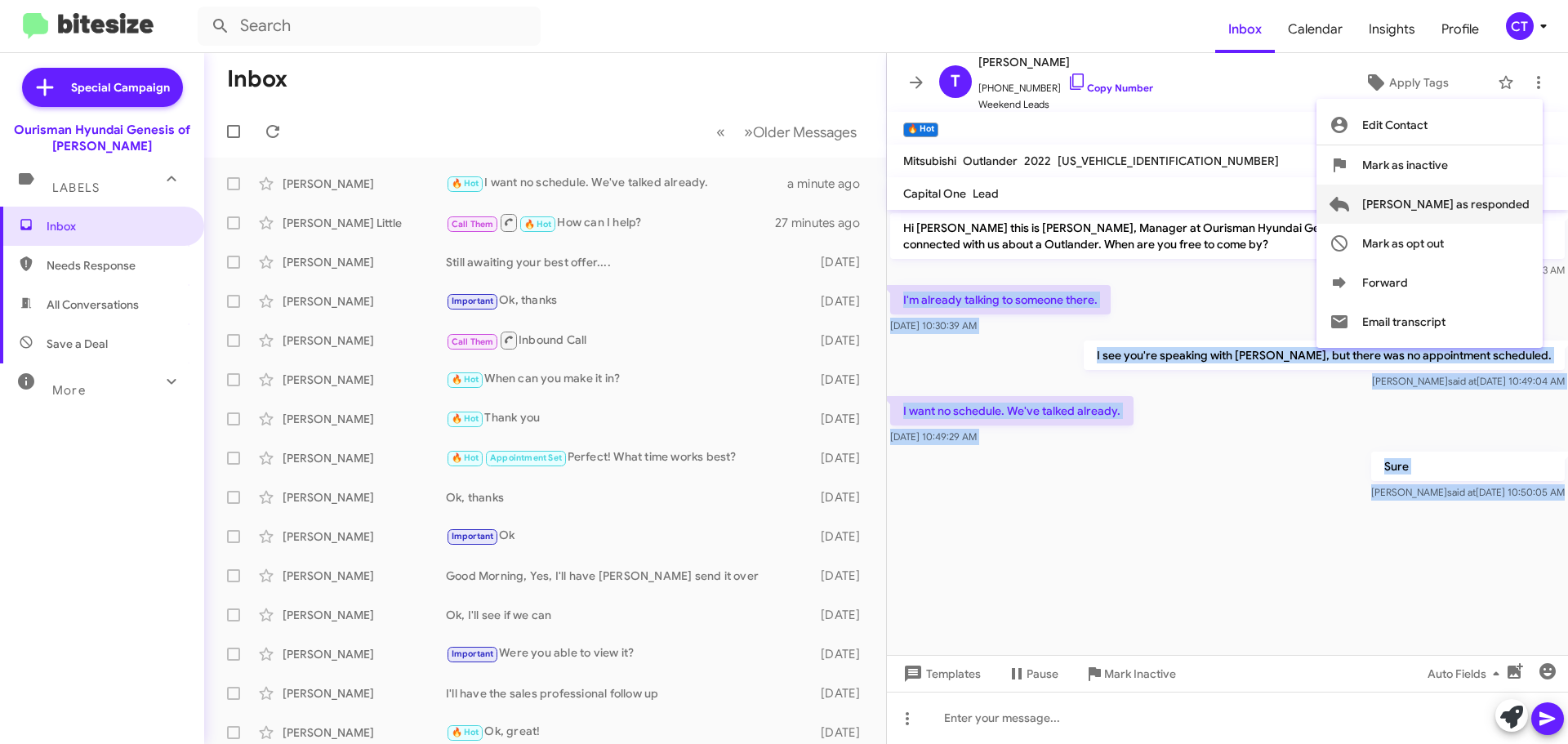
click at [1486, 210] on span "[PERSON_NAME] as responded" at bounding box center [1446, 205] width 168 height 40
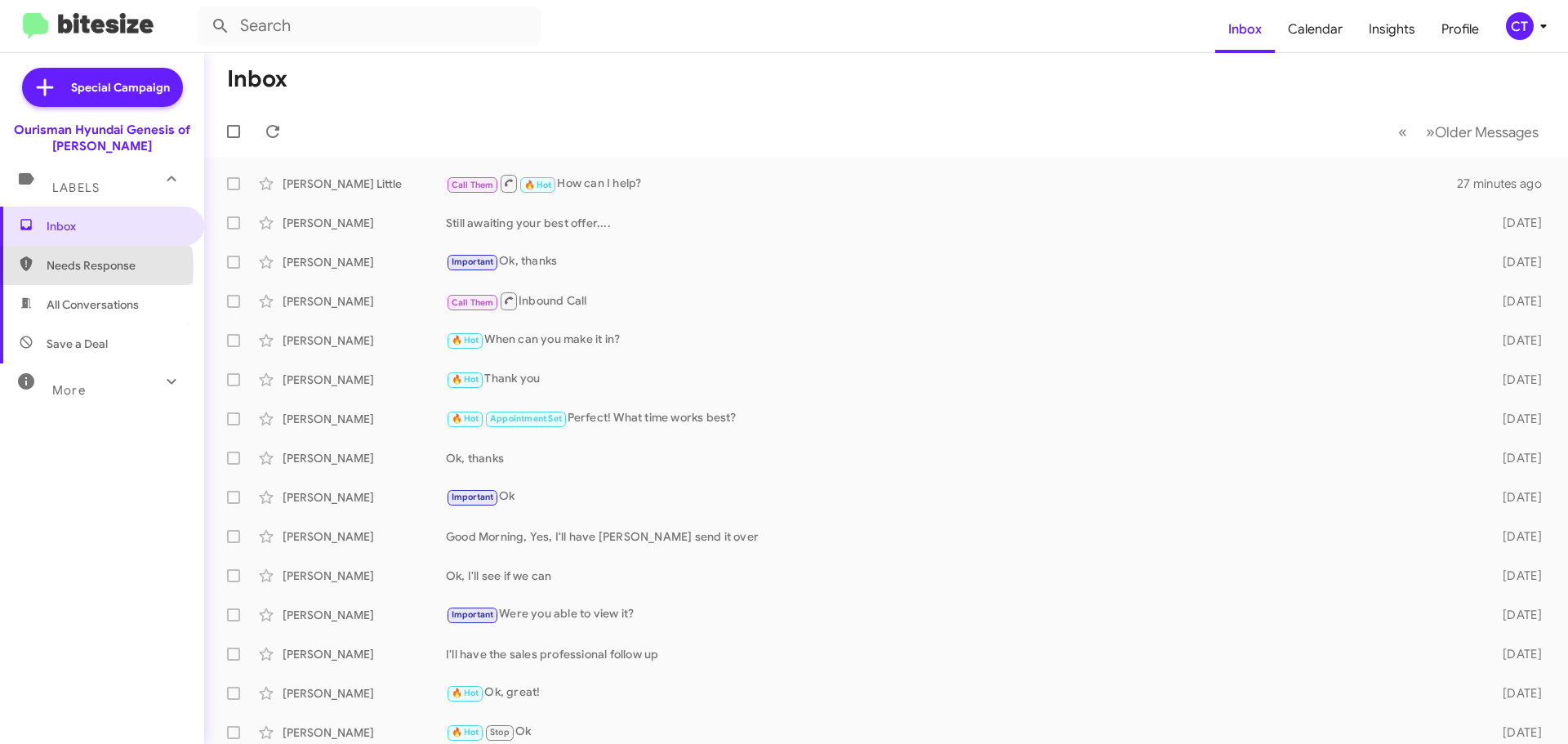
click at [43, 270] on span "Needs Response" at bounding box center [101, 266] width 204 height 40
type input "in:needs-response"
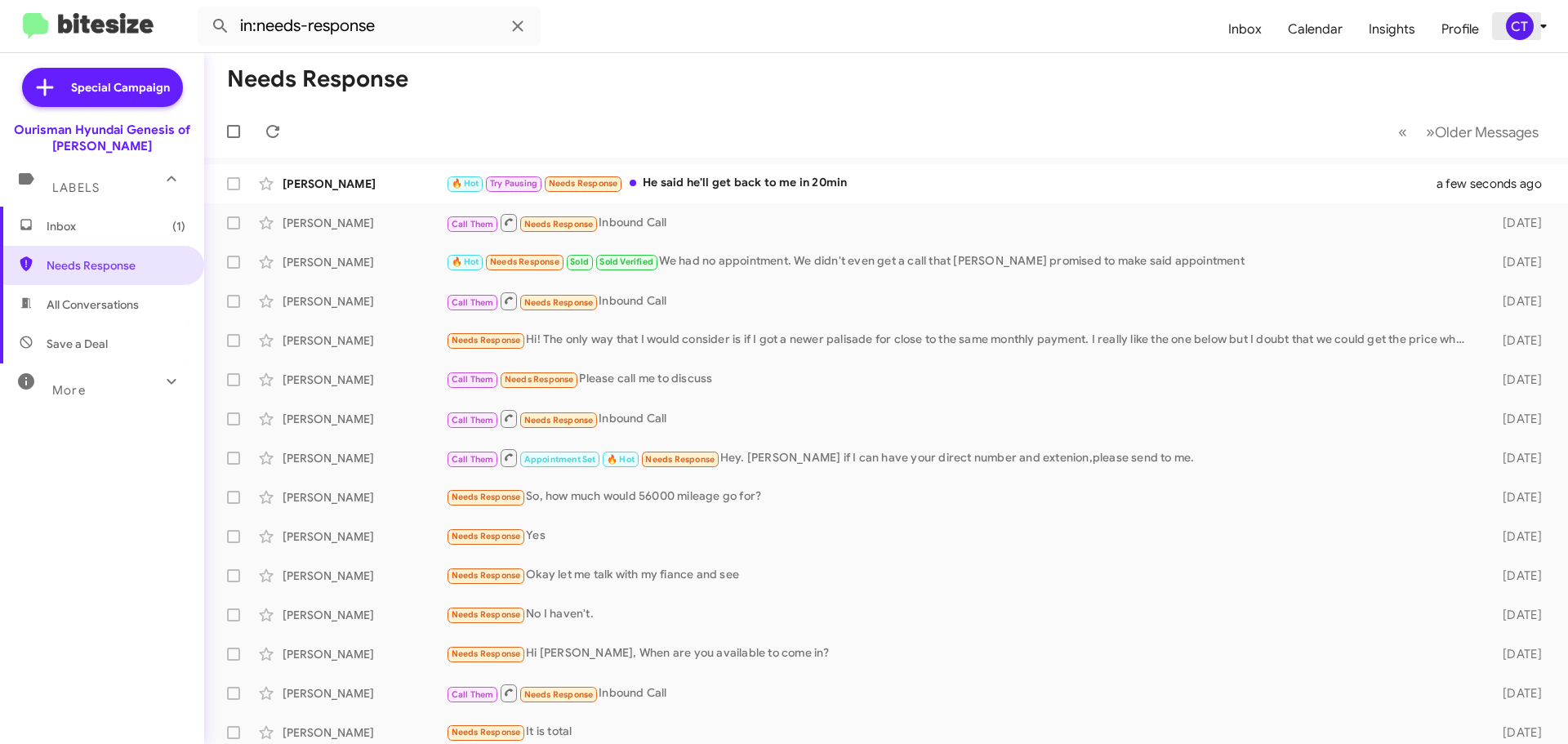
click at [1526, 28] on div "CT" at bounding box center [1520, 26] width 28 height 28
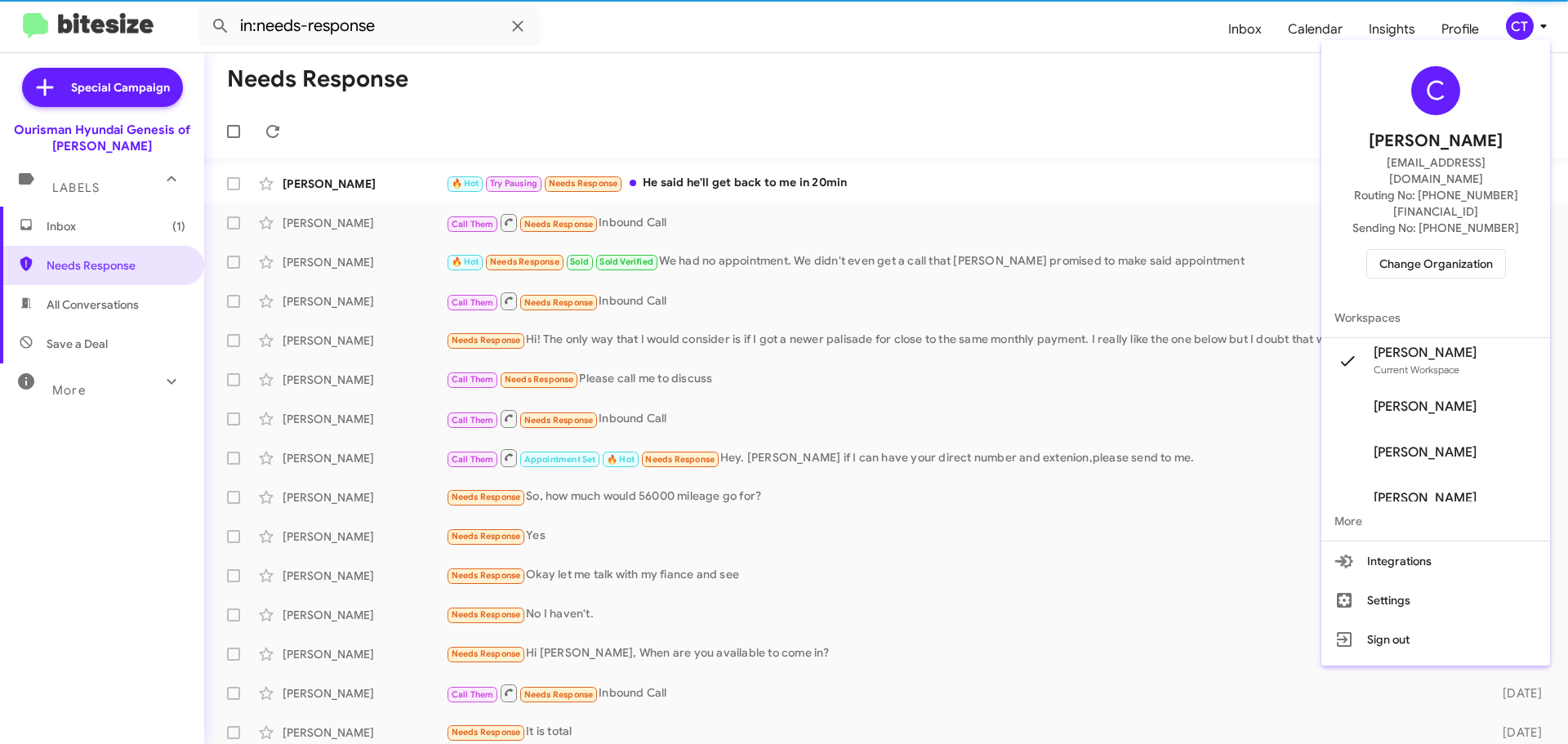
click at [1444, 250] on span "Change Organization" at bounding box center [1436, 264] width 113 height 28
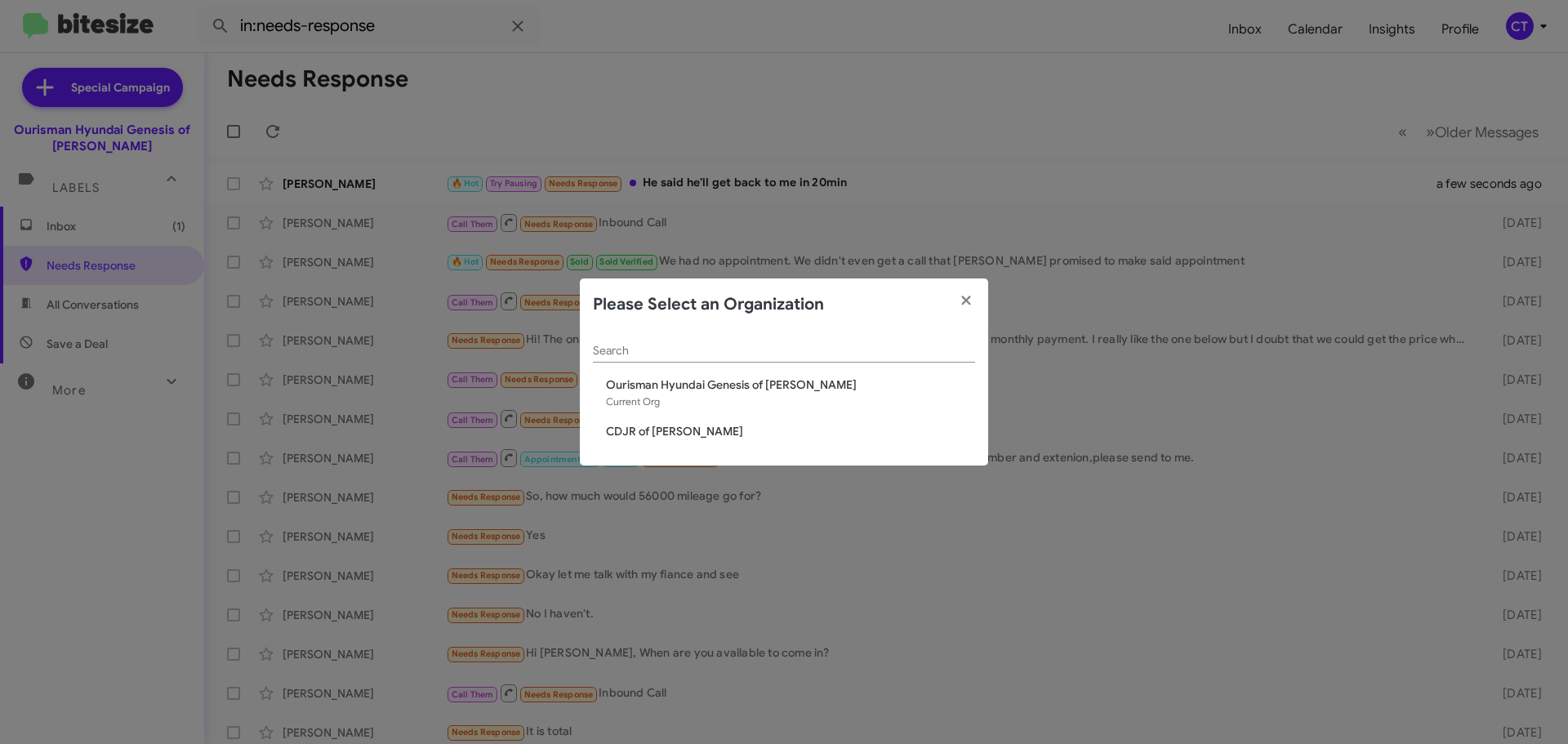
click at [906, 82] on modal-container "Please Select an Organization Search Ourisman Hyundai Genesis of Bowie Current …" at bounding box center [784, 372] width 1568 height 744
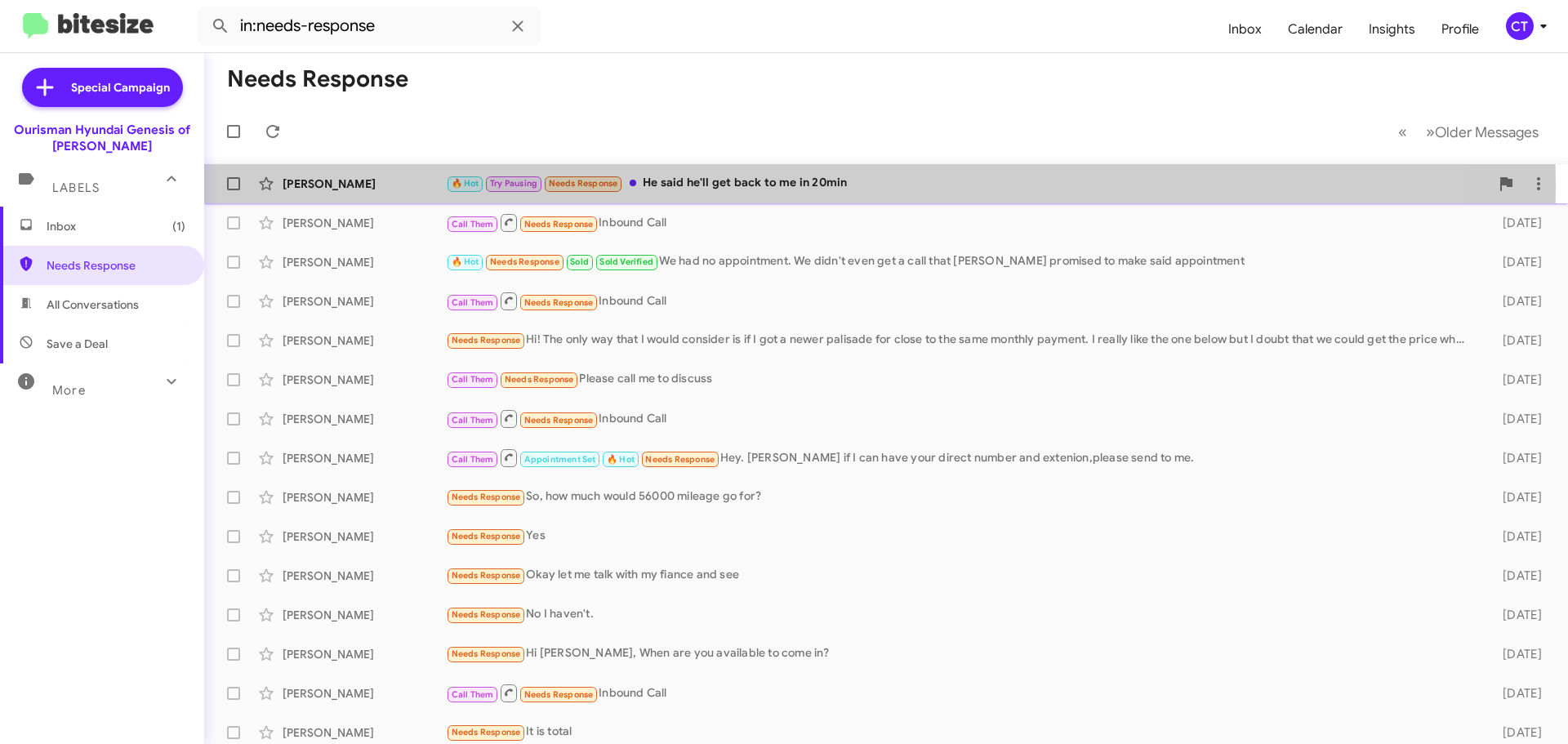
click at [680, 186] on div "🔥 Hot Try Pausing Needs Response He said he'll get back to me in 20min" at bounding box center [968, 183] width 1044 height 19
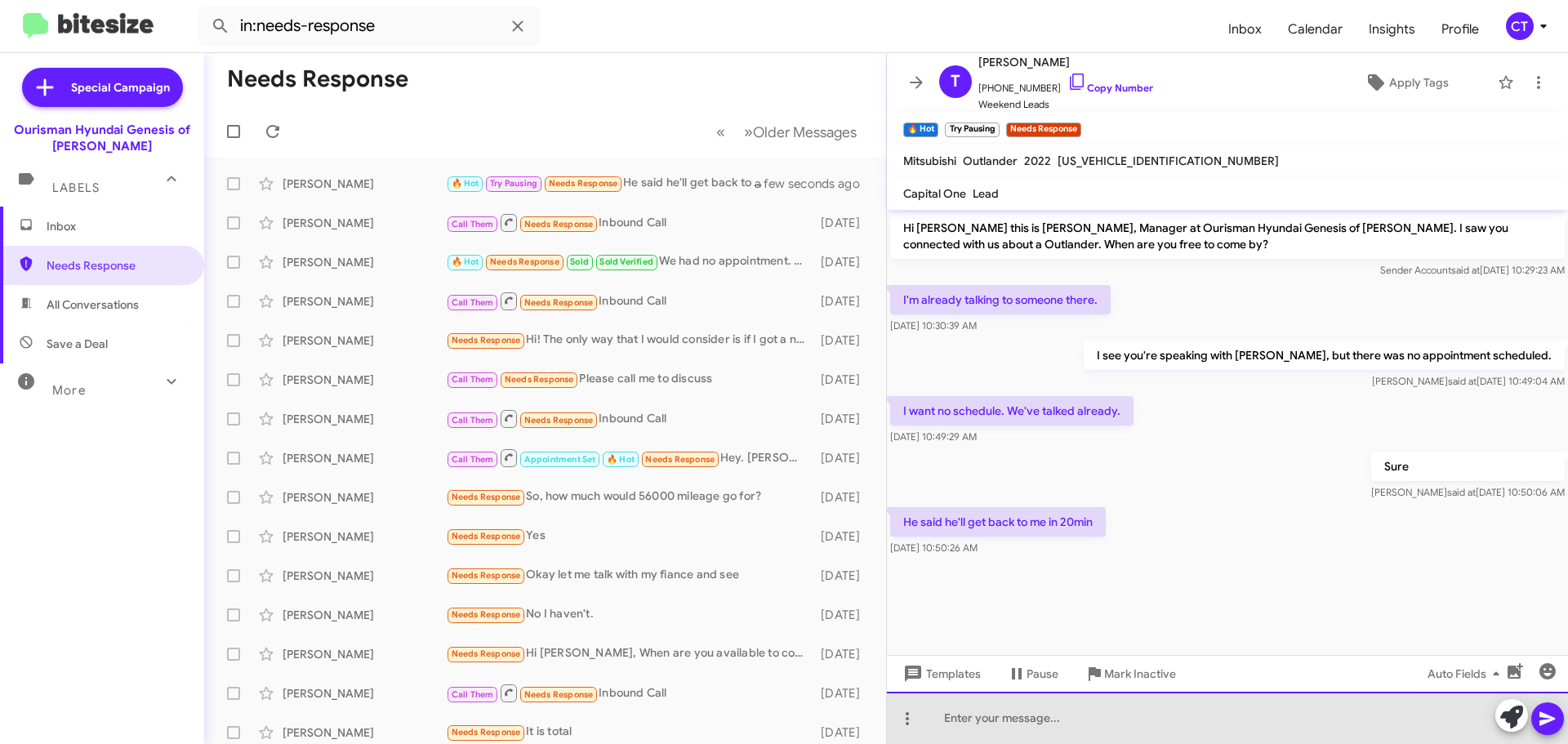
click at [1081, 729] on div at bounding box center [1228, 718] width 681 height 52
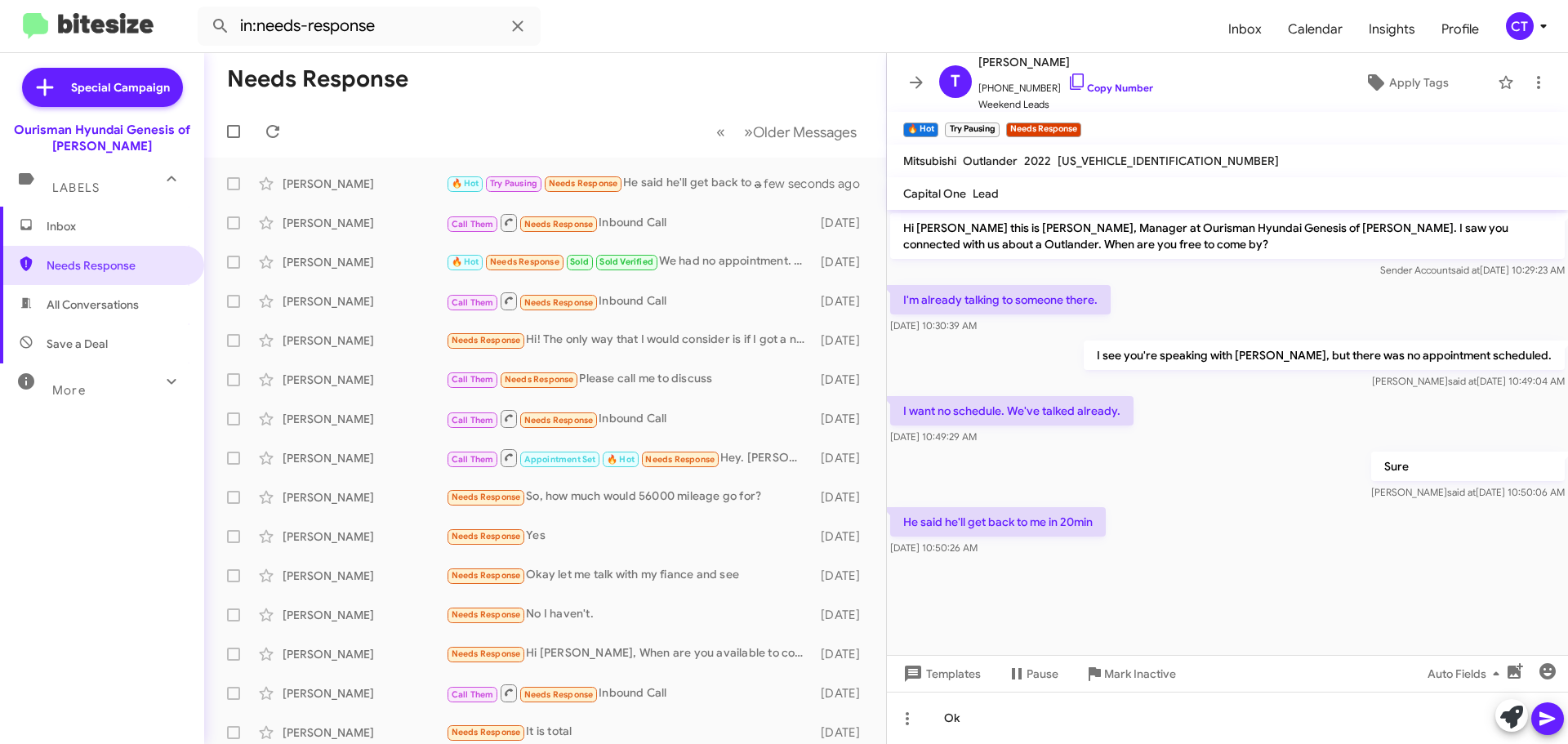
click at [1536, 710] on button at bounding box center [1547, 719] width 33 height 33
click at [1519, 31] on div "CT" at bounding box center [1520, 26] width 28 height 28
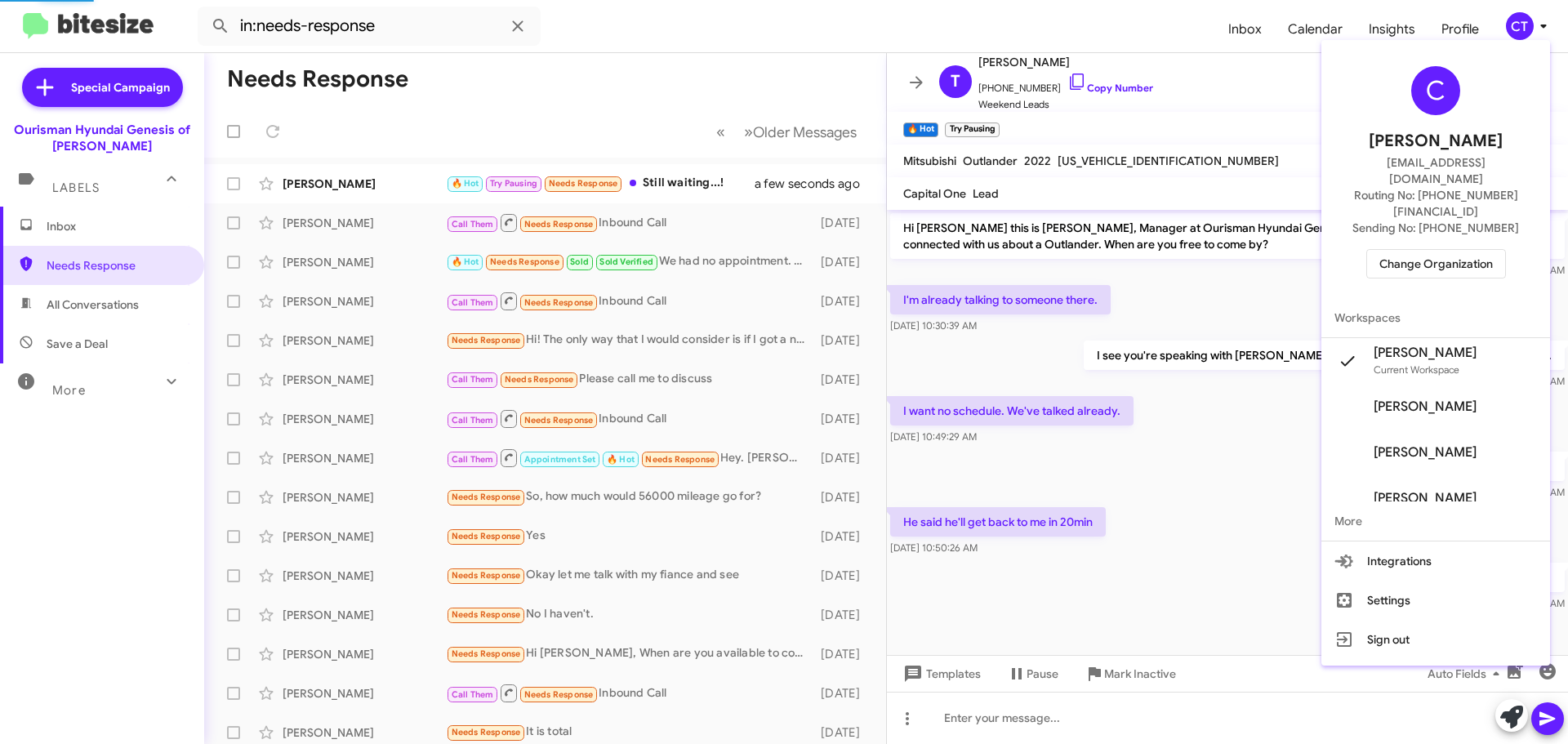
drag, startPoint x: 656, startPoint y: 85, endPoint x: 636, endPoint y: 155, distance: 72.8
click at [658, 81] on div at bounding box center [784, 372] width 1568 height 744
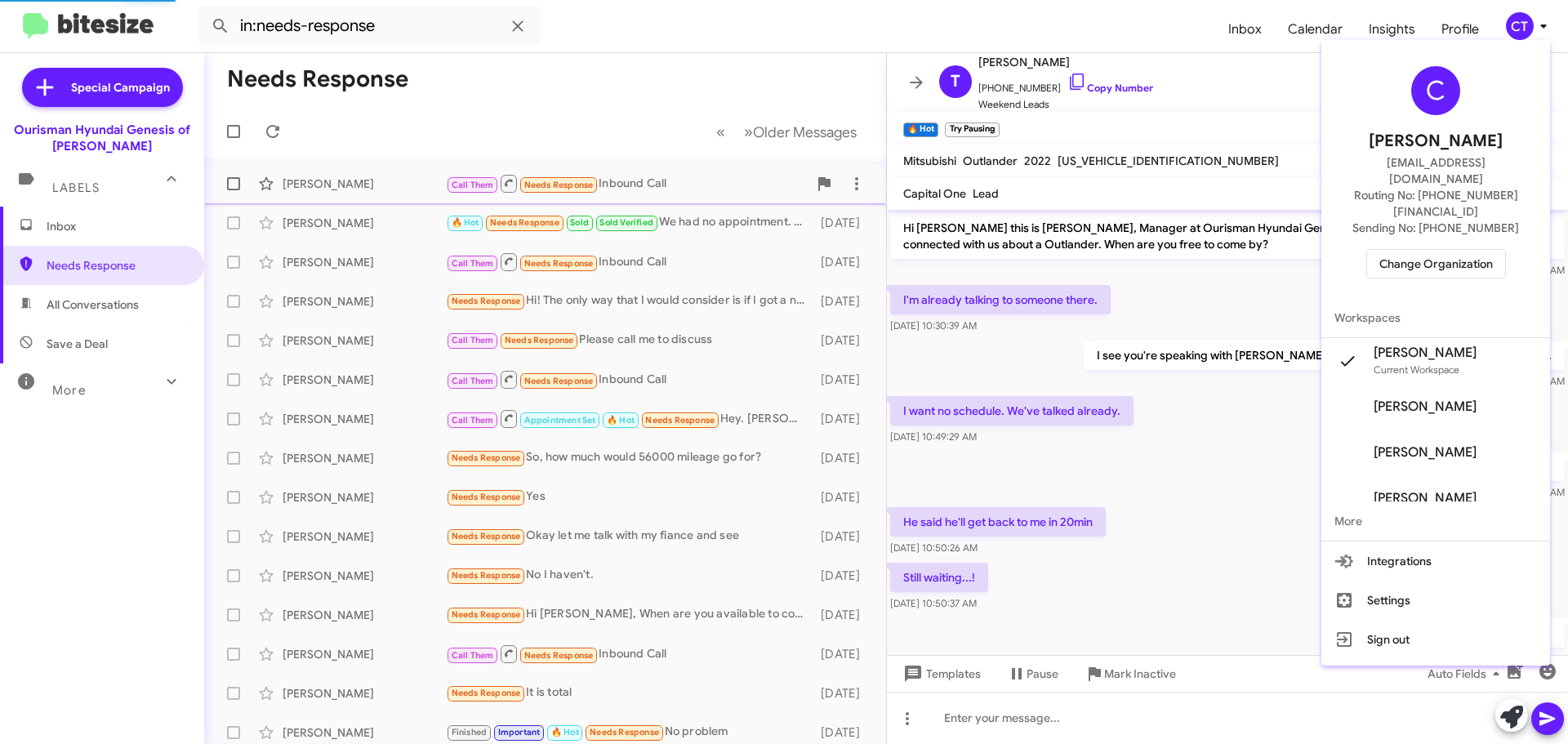
scroll to position [48, 0]
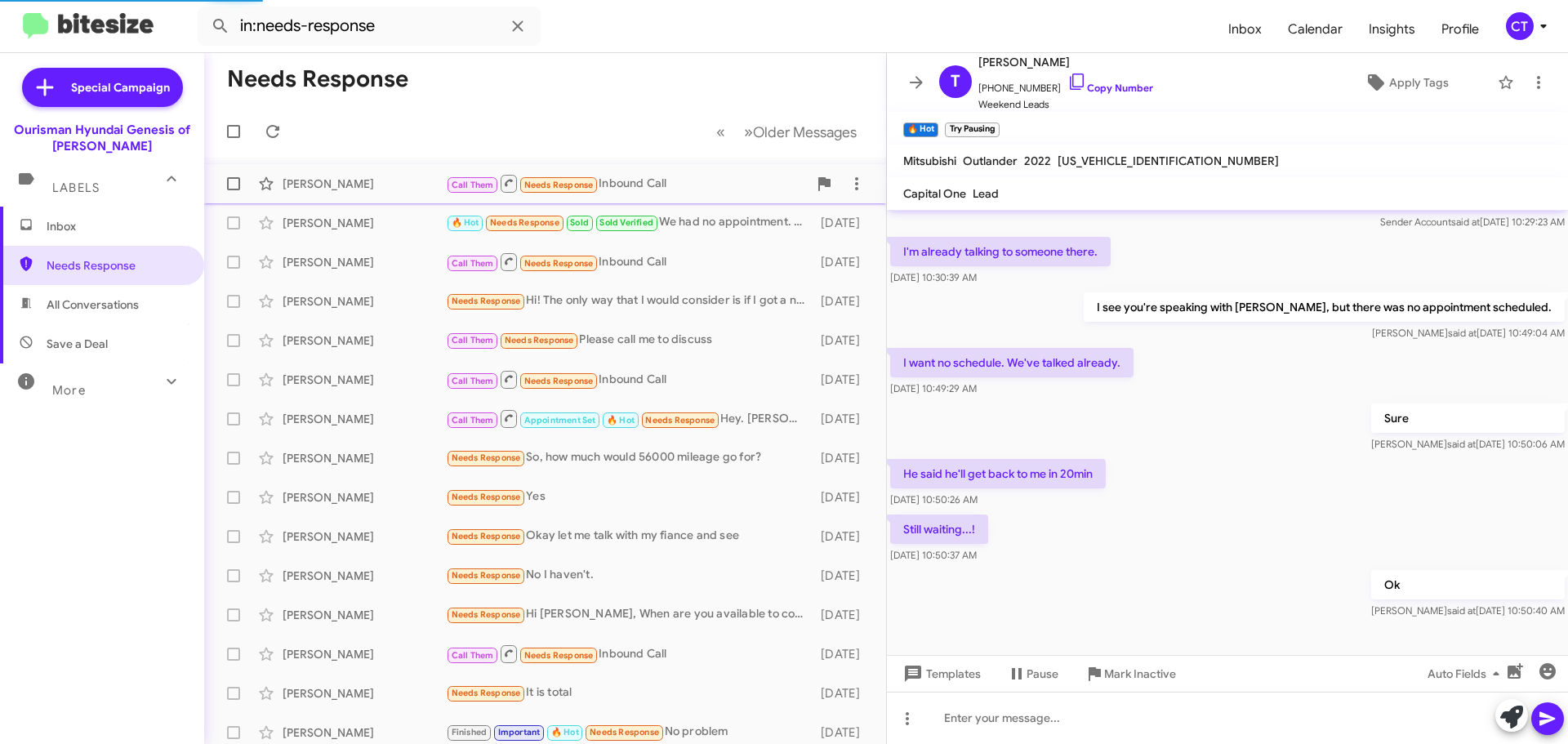
click at [635, 168] on span "Josephine Davis Call Them Needs Response Inbound Call 3 months ago" at bounding box center [544, 184] width 682 height 40
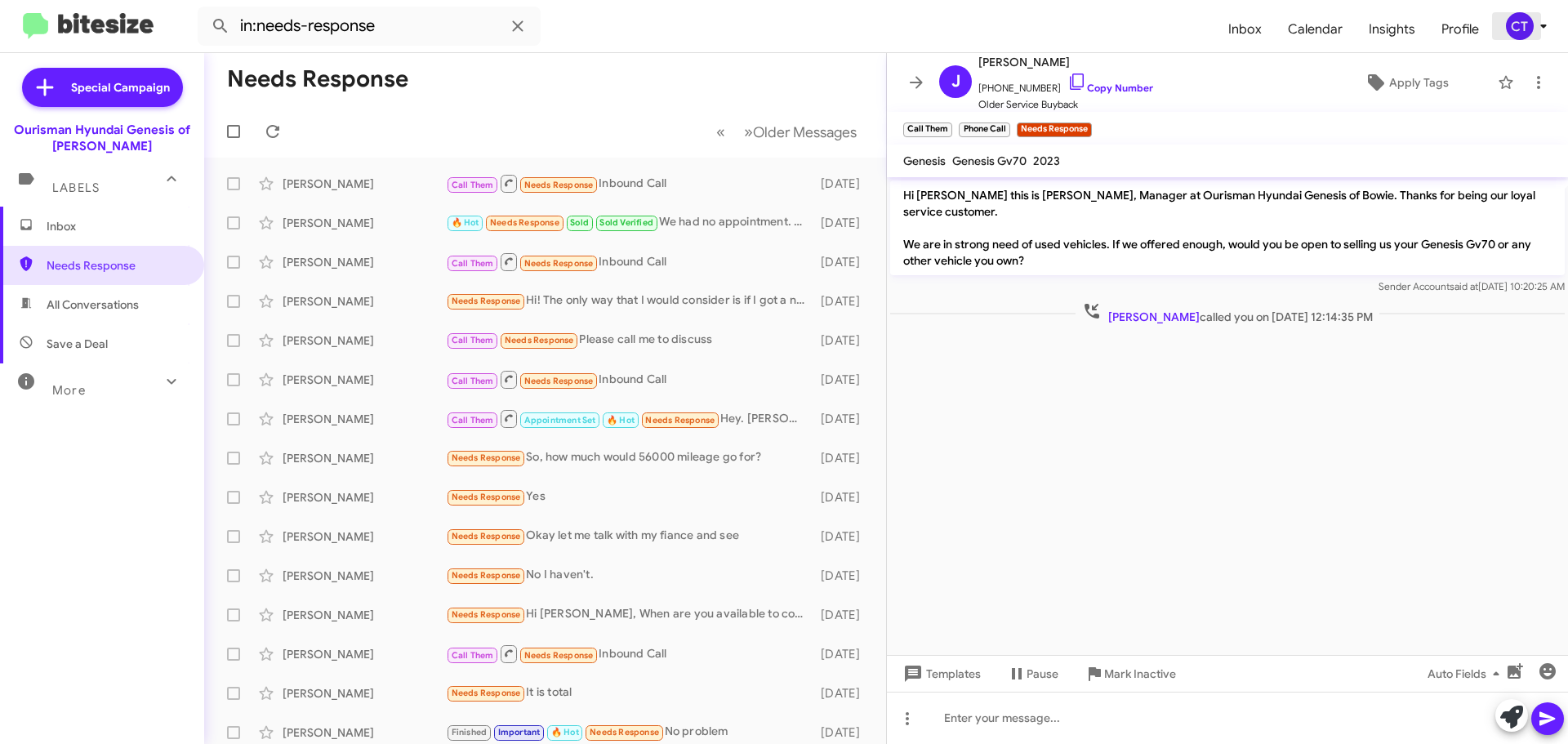
click at [1541, 27] on icon at bounding box center [1543, 26] width 20 height 20
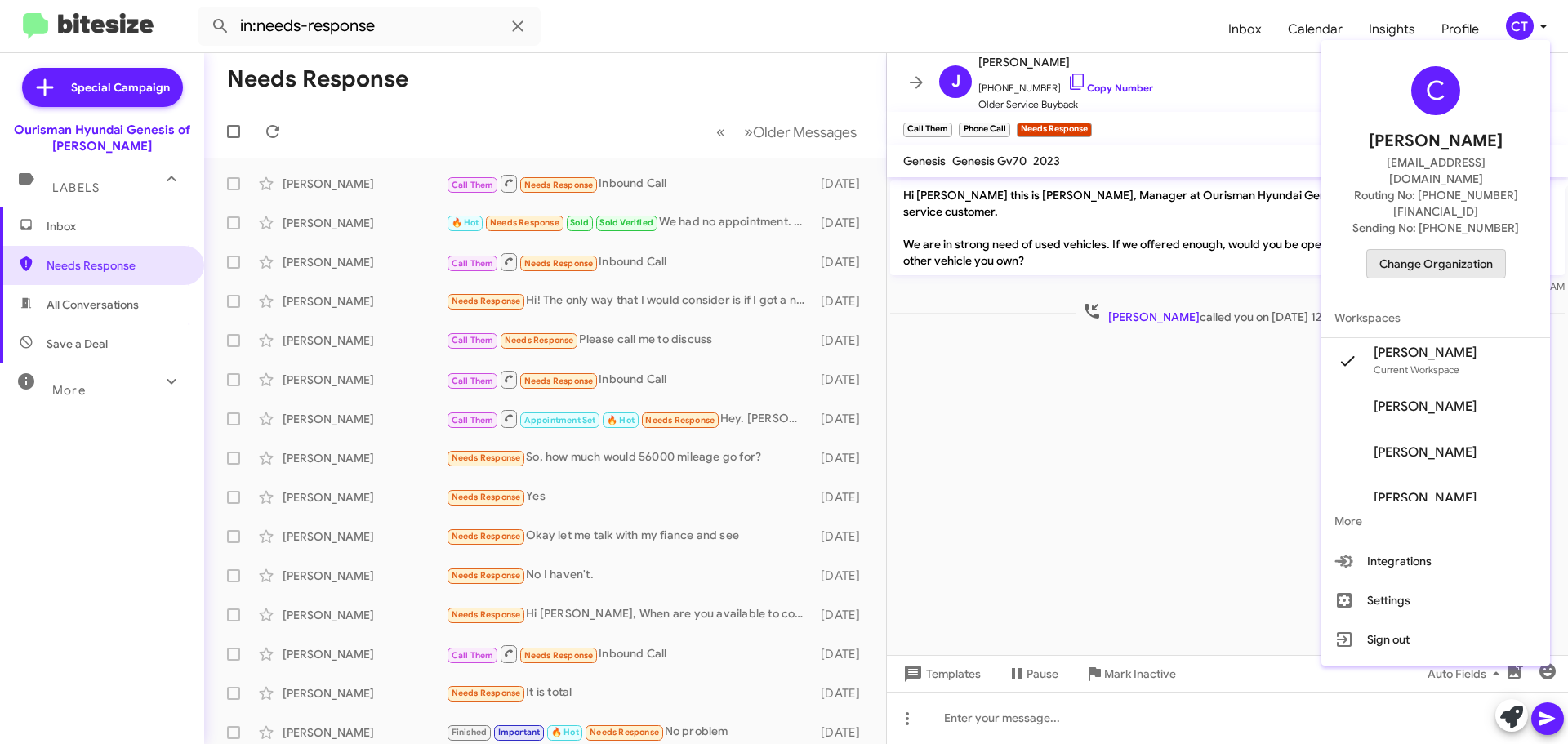
click at [1415, 250] on span "Change Organization" at bounding box center [1436, 264] width 113 height 28
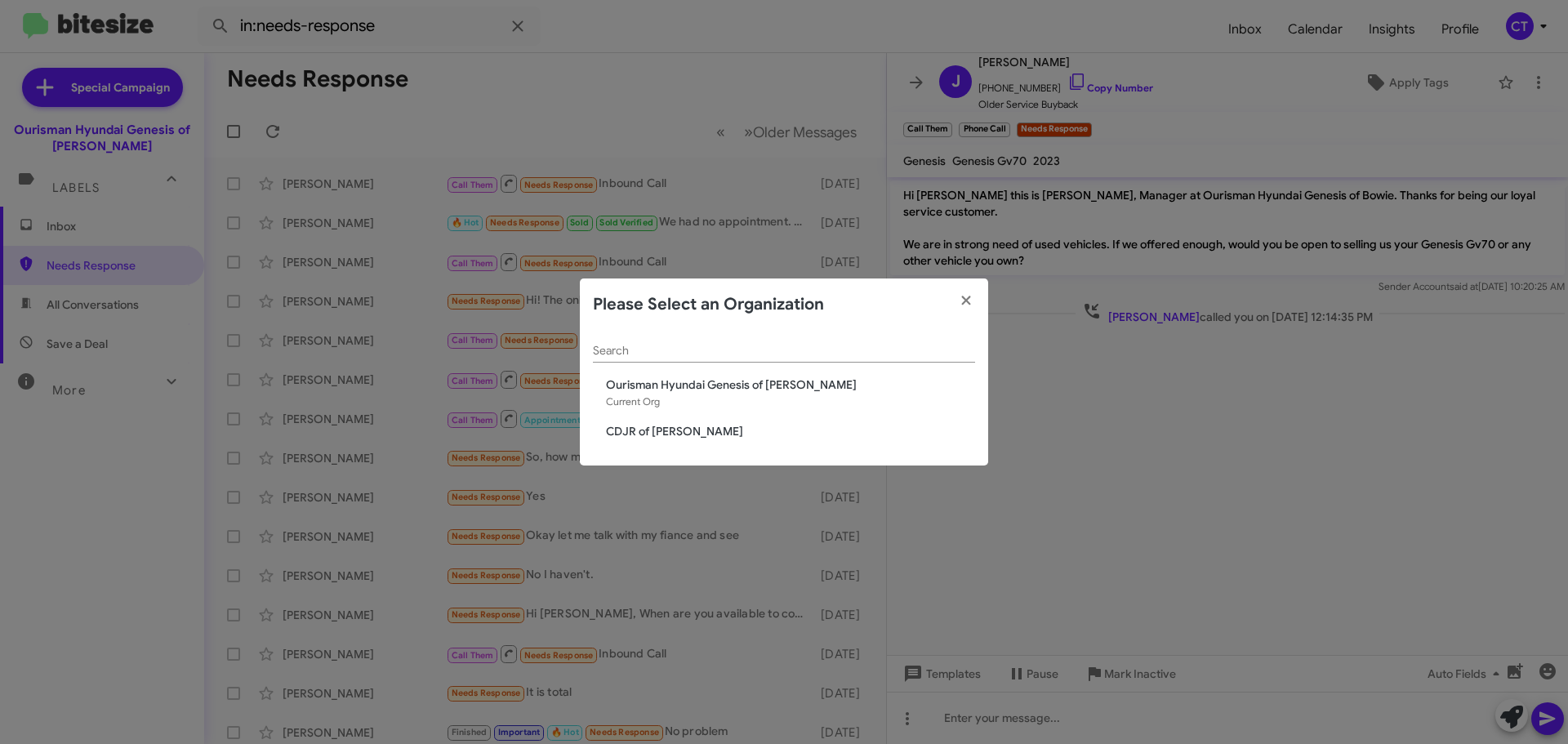
click at [645, 432] on span "CDJR of [PERSON_NAME]" at bounding box center [790, 431] width 369 height 16
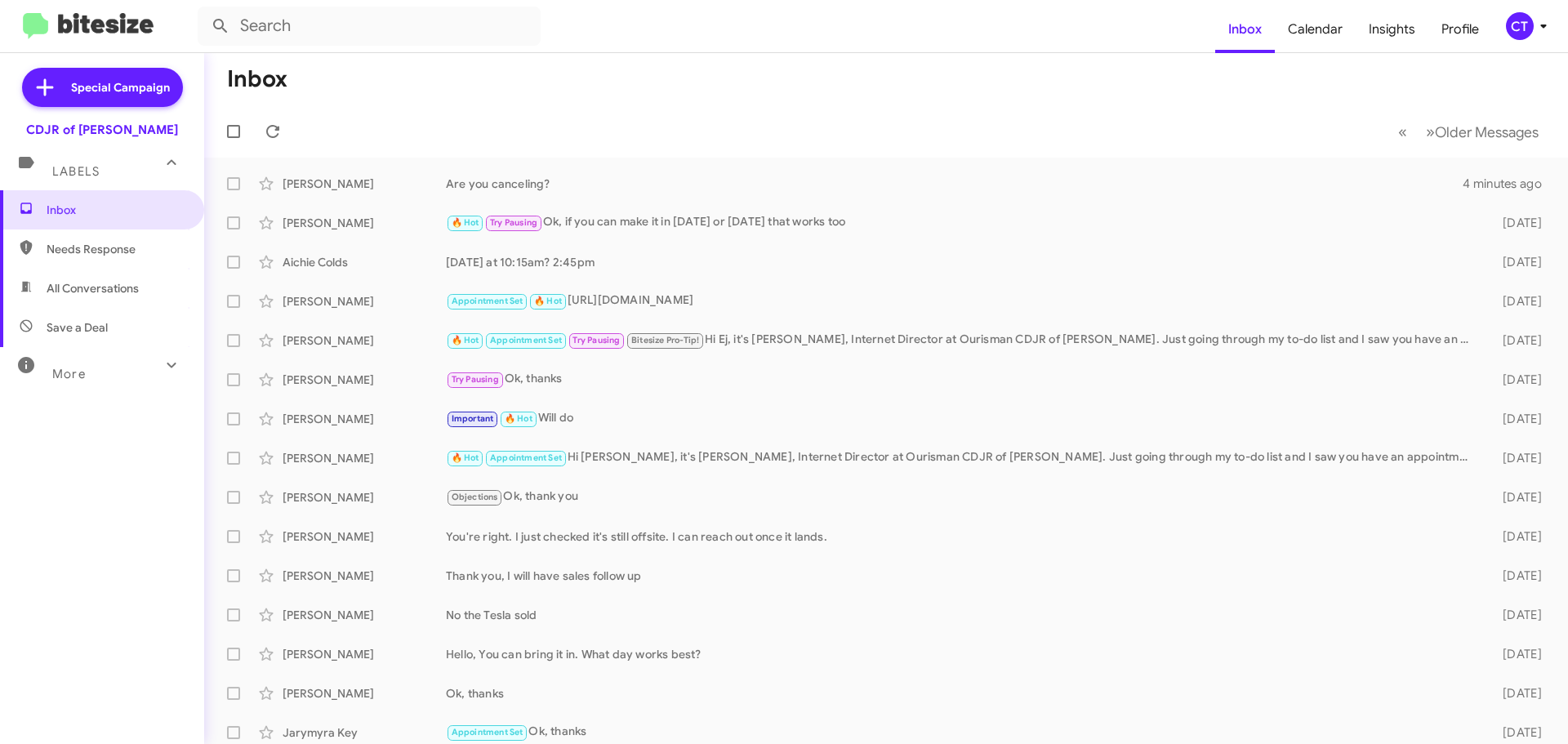
click at [752, 95] on mat-toolbar-row "Inbox" at bounding box center [885, 79] width 1363 height 52
click at [441, 92] on mat-toolbar-row "Inbox" at bounding box center [885, 79] width 1363 height 52
click at [420, 101] on mat-toolbar-row "Inbox" at bounding box center [885, 79] width 1363 height 52
click at [388, 94] on mat-toolbar-row "Inbox" at bounding box center [885, 79] width 1363 height 52
click at [497, 119] on mat-toolbar-row "« Previous » Next Older Messages" at bounding box center [885, 132] width 1363 height 52
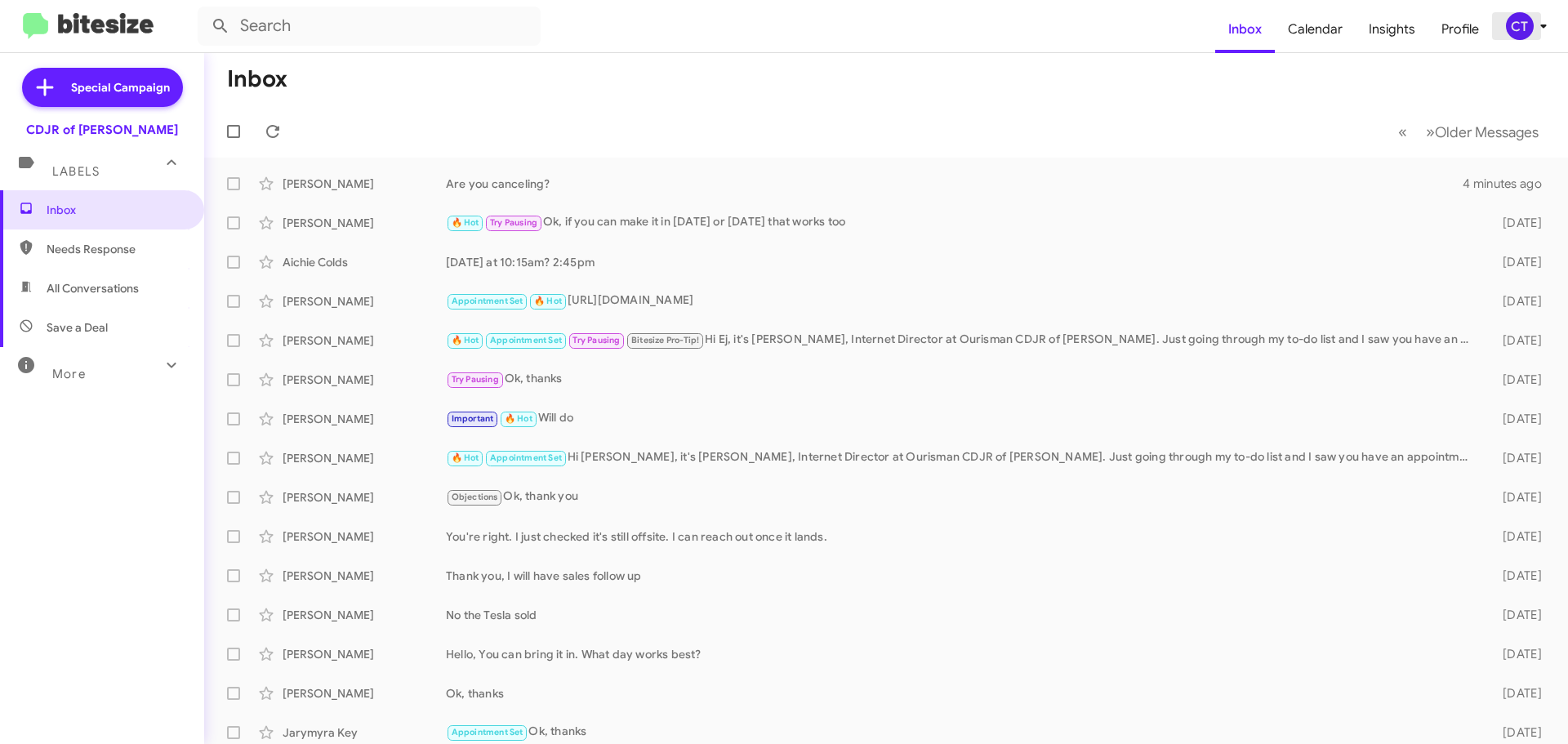
click at [1534, 32] on icon at bounding box center [1543, 26] width 20 height 20
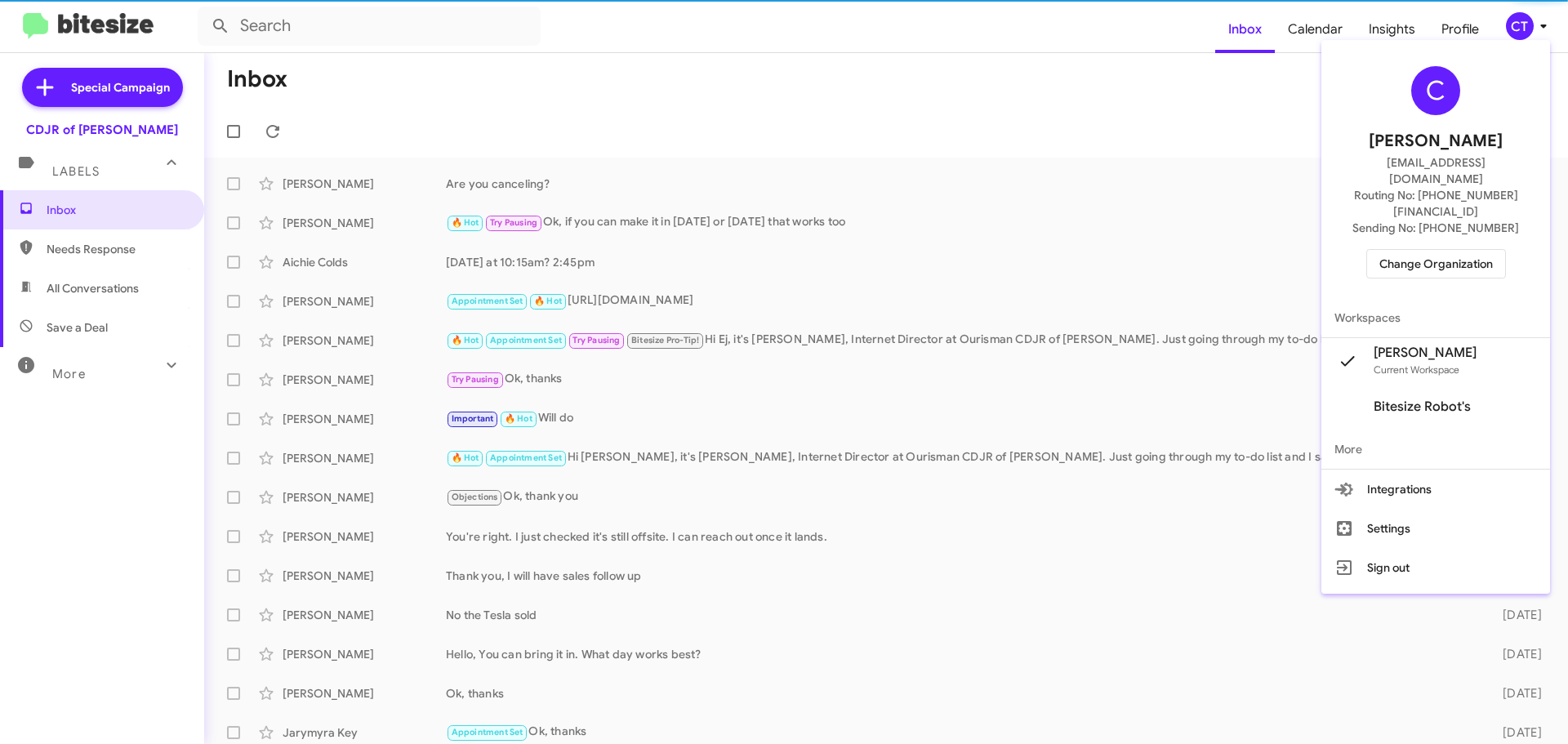
click at [1479, 250] on span "Change Organization" at bounding box center [1436, 264] width 113 height 28
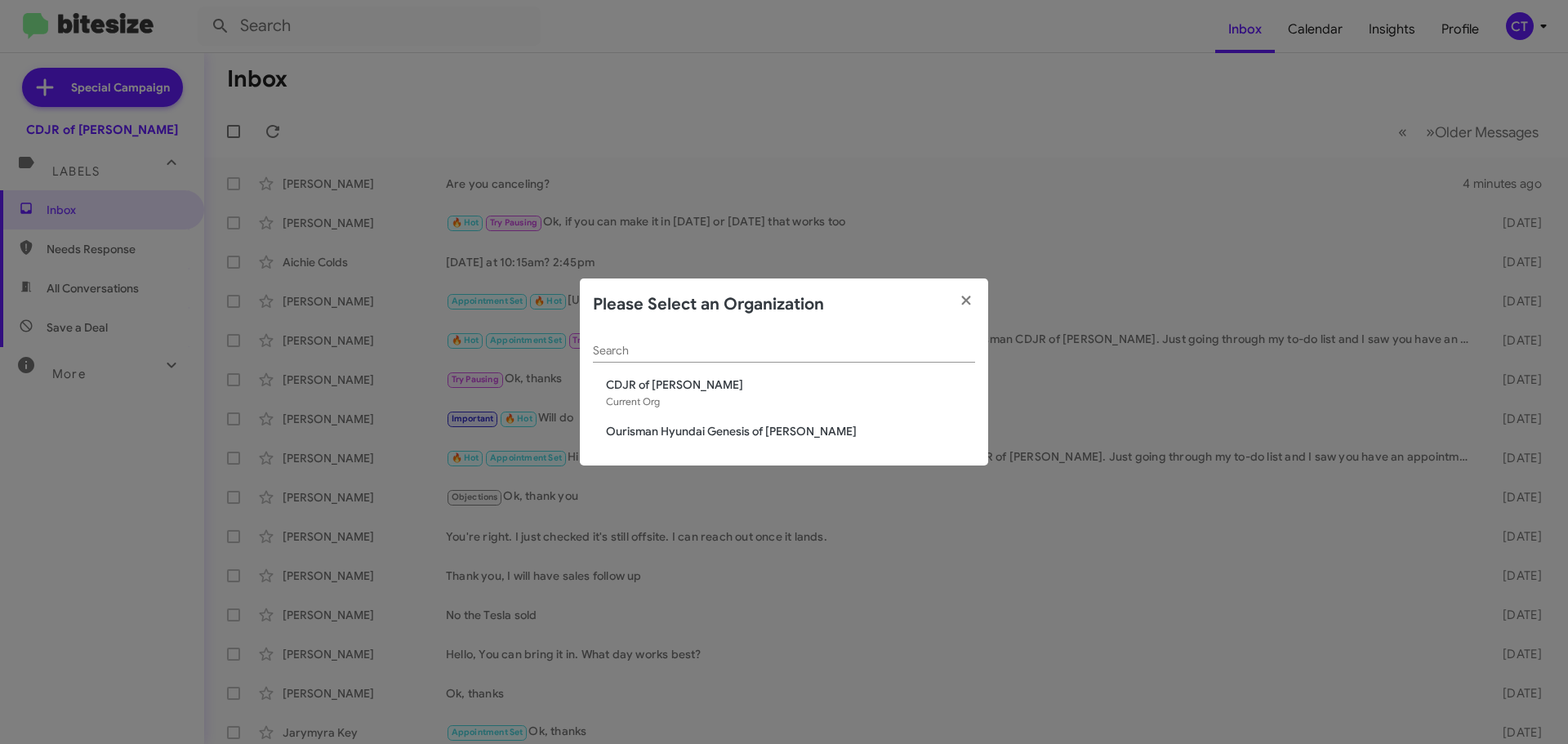
click at [922, 95] on modal-container "Please Select an Organization Search CDJR of Bowie Current Org Ourisman Hyundai…" at bounding box center [784, 372] width 1568 height 744
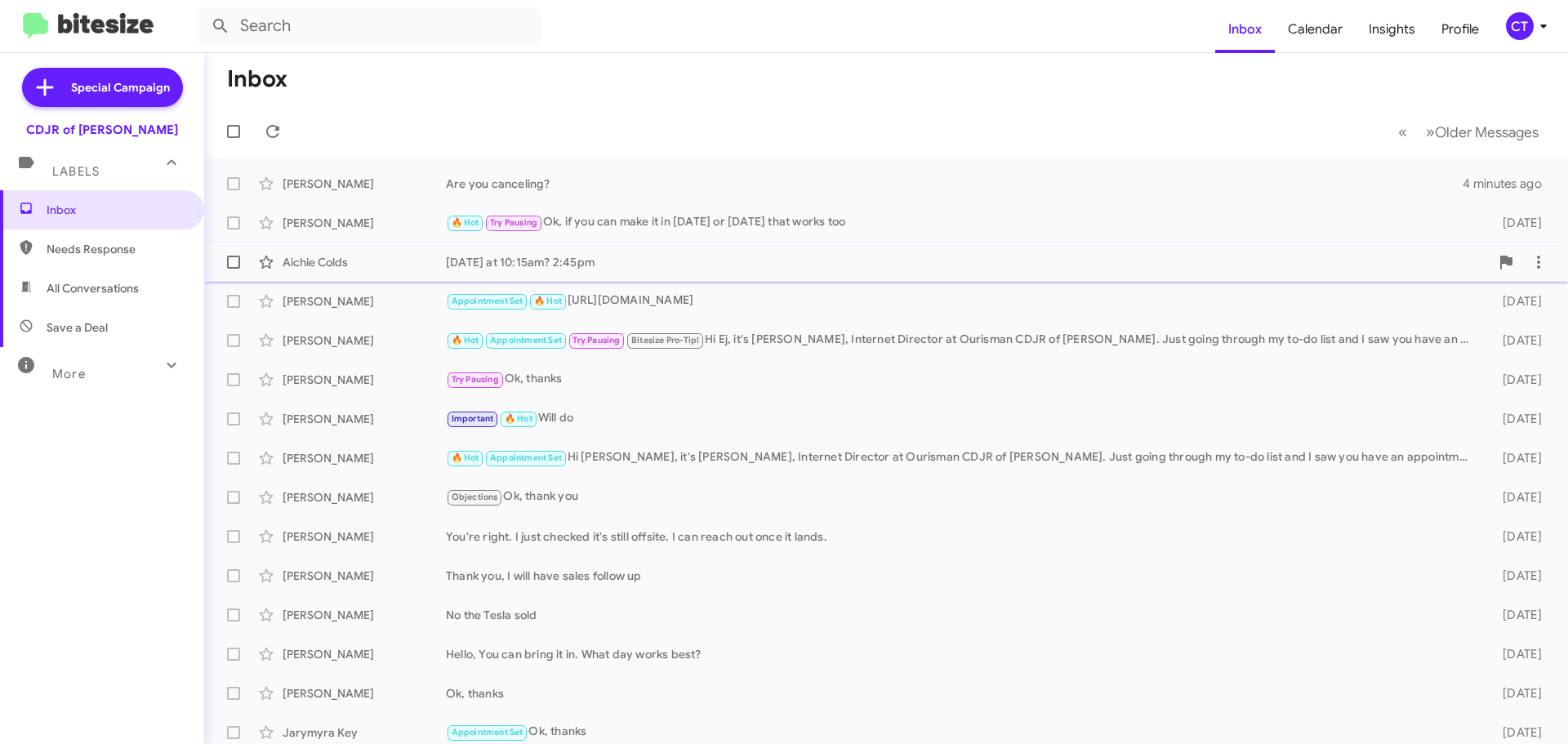
click at [524, 268] on div "Tomorrow at 10:15am? 2:45pm" at bounding box center [968, 261] width 1044 height 16
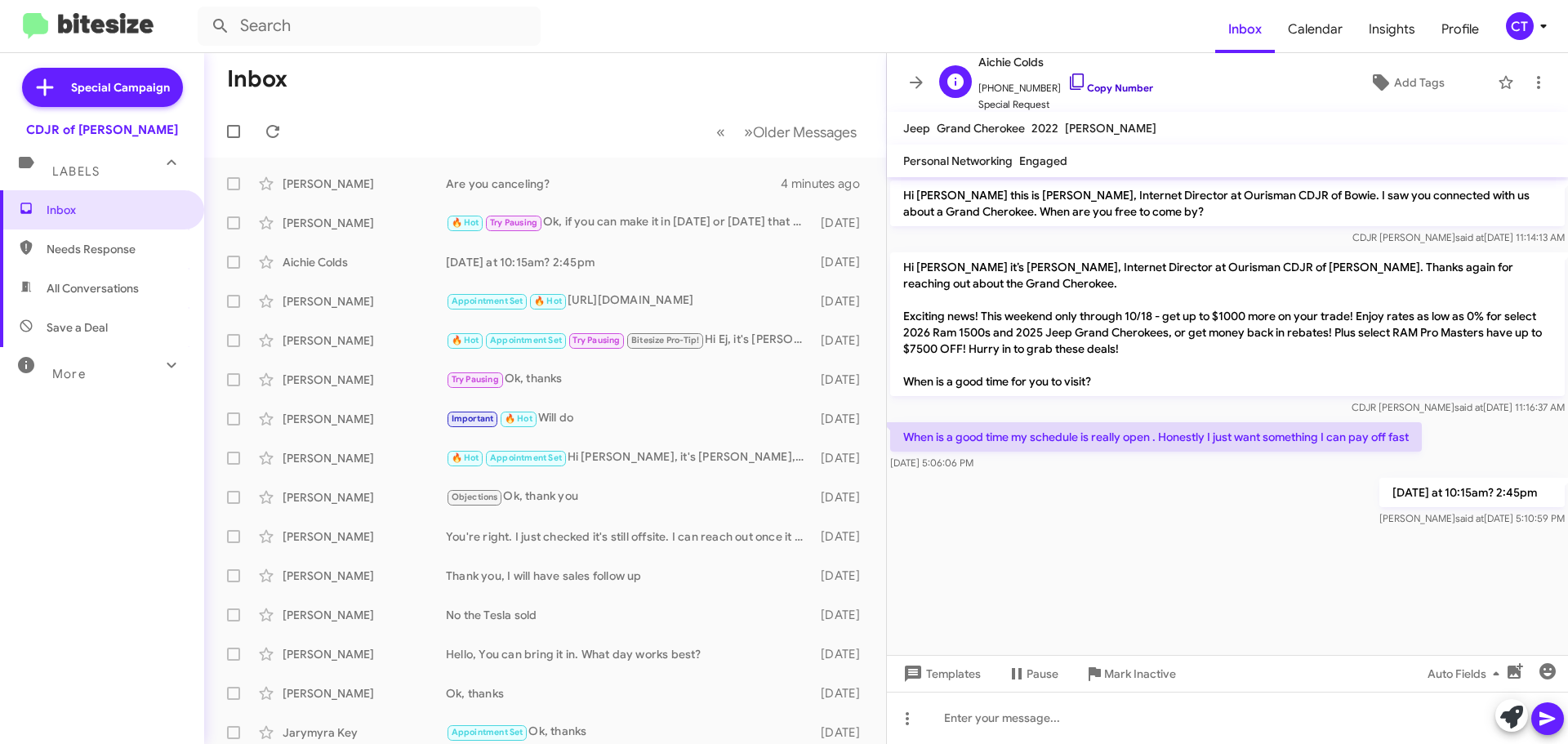
click at [1068, 75] on icon at bounding box center [1077, 82] width 20 height 20
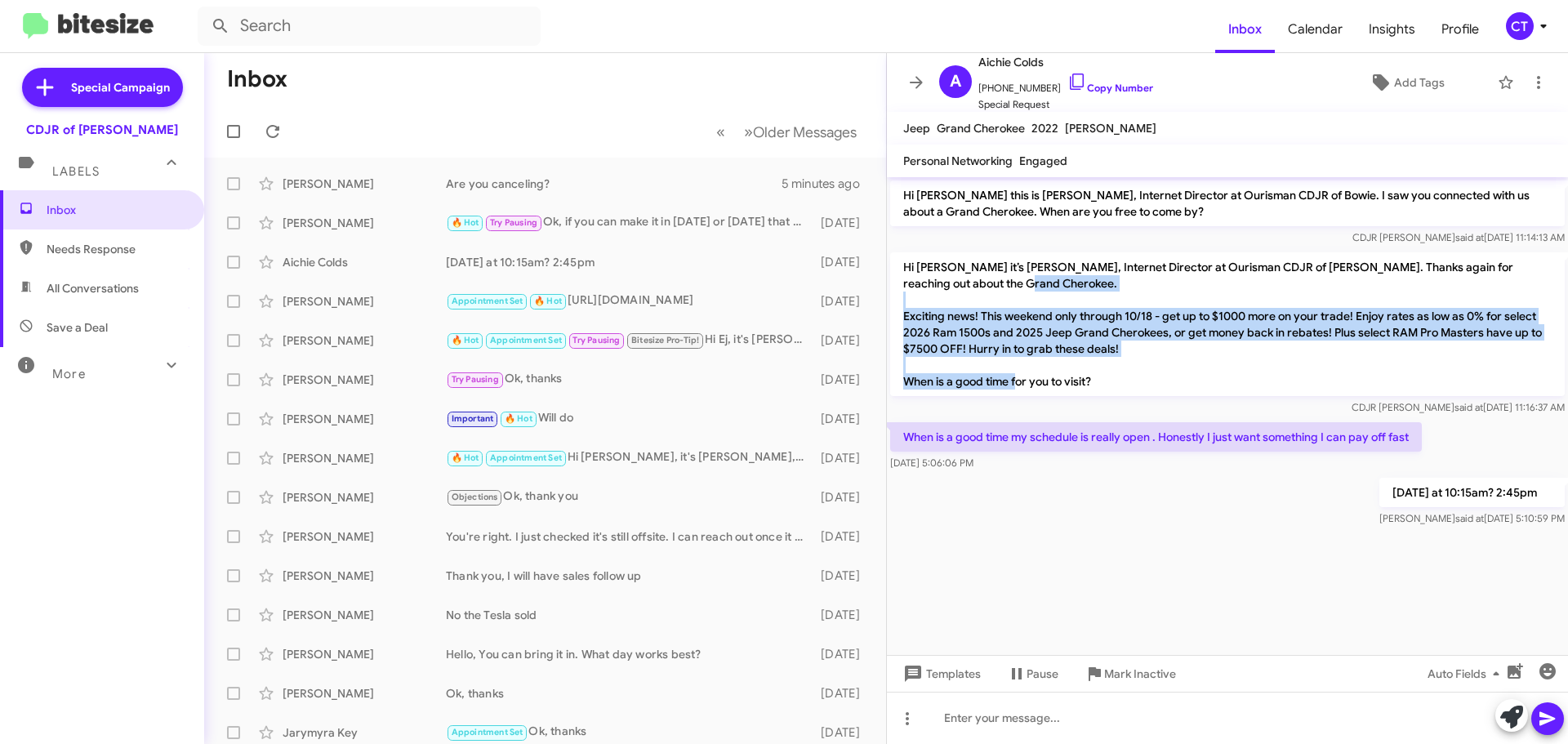
drag, startPoint x: 899, startPoint y: 312, endPoint x: 1177, endPoint y: 384, distance: 287.2
click at [1177, 384] on p "Hi Aichie it’s Ciara Taylor, Internet Director at Ourisman CDJR of Bowie. Thank…" at bounding box center [1227, 324] width 675 height 144
copy p "Exciting news! This weekend only through 10/18 - get up to $1000 more on your t…"
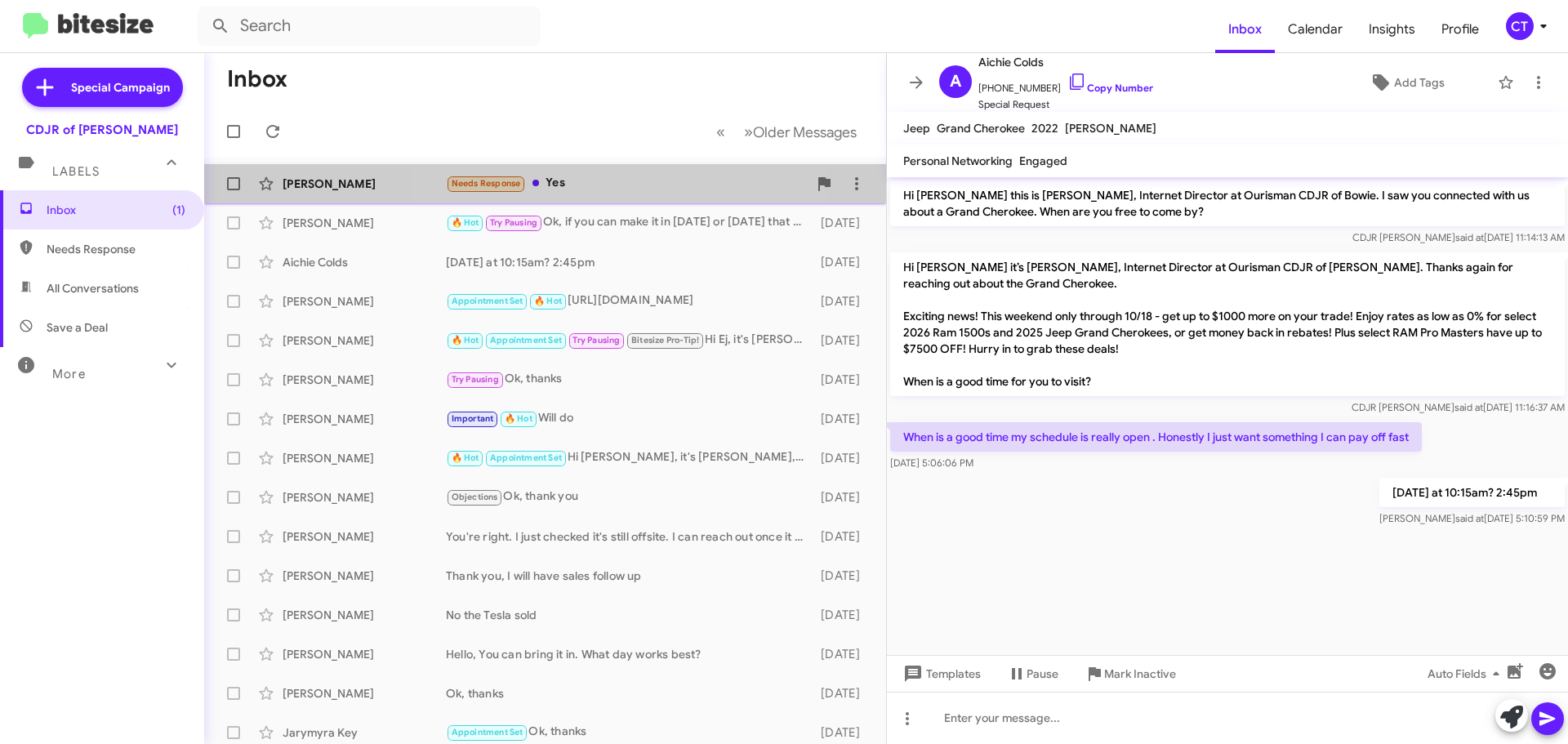
click at [640, 179] on div "Needs Response Yes" at bounding box center [627, 183] width 362 height 19
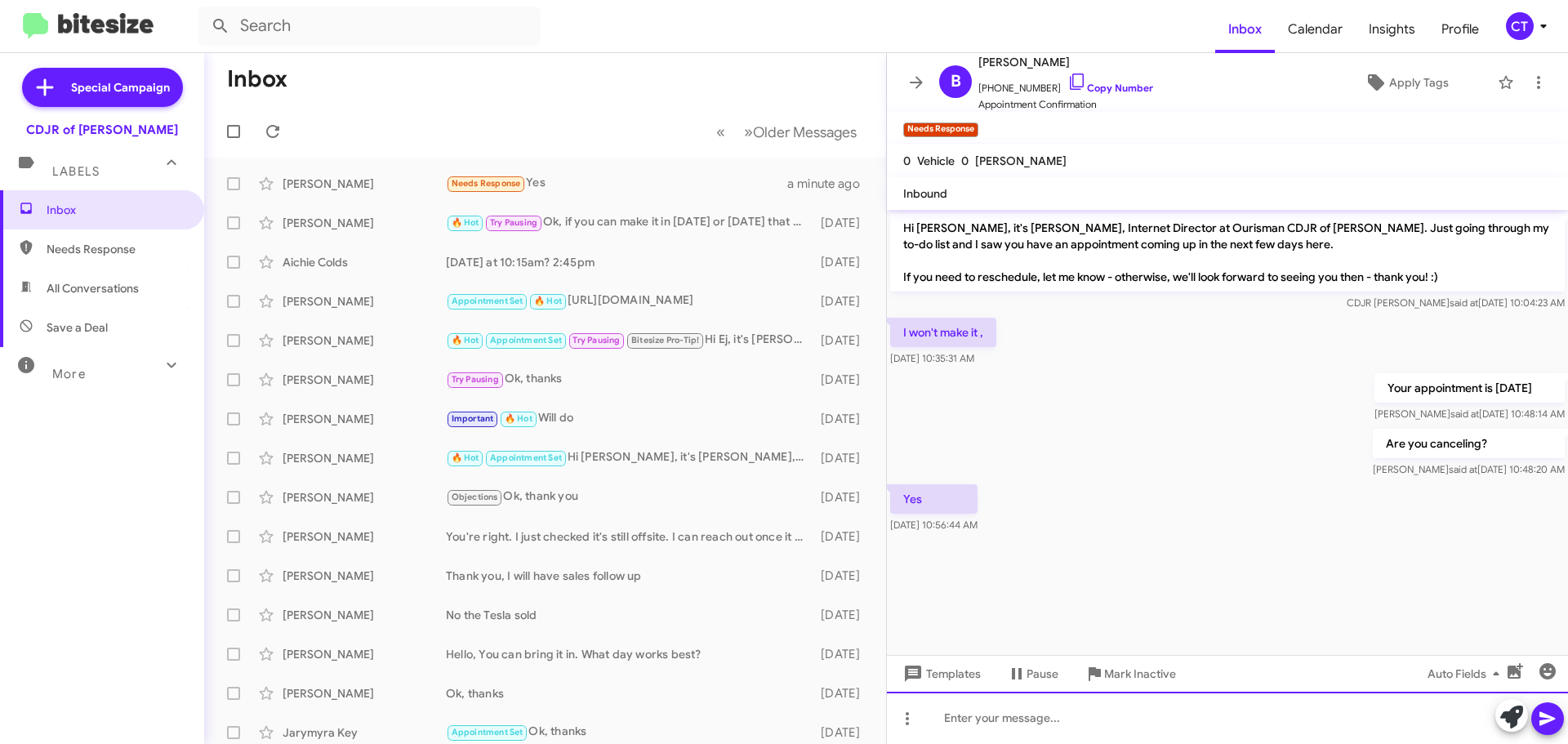
click at [1064, 719] on div at bounding box center [1228, 718] width 681 height 52
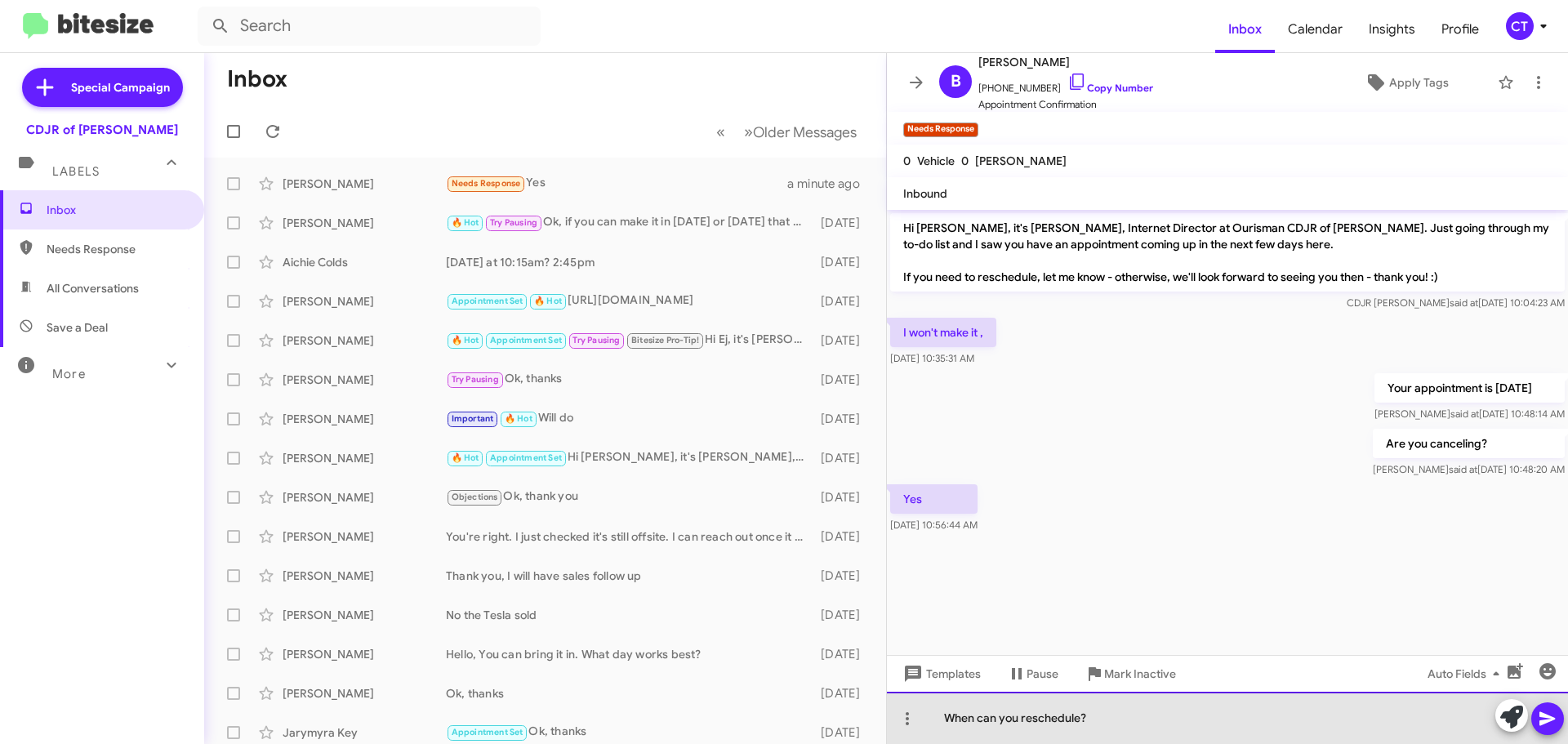
click at [1551, 735] on div "When can you reschedule?" at bounding box center [1228, 718] width 681 height 52
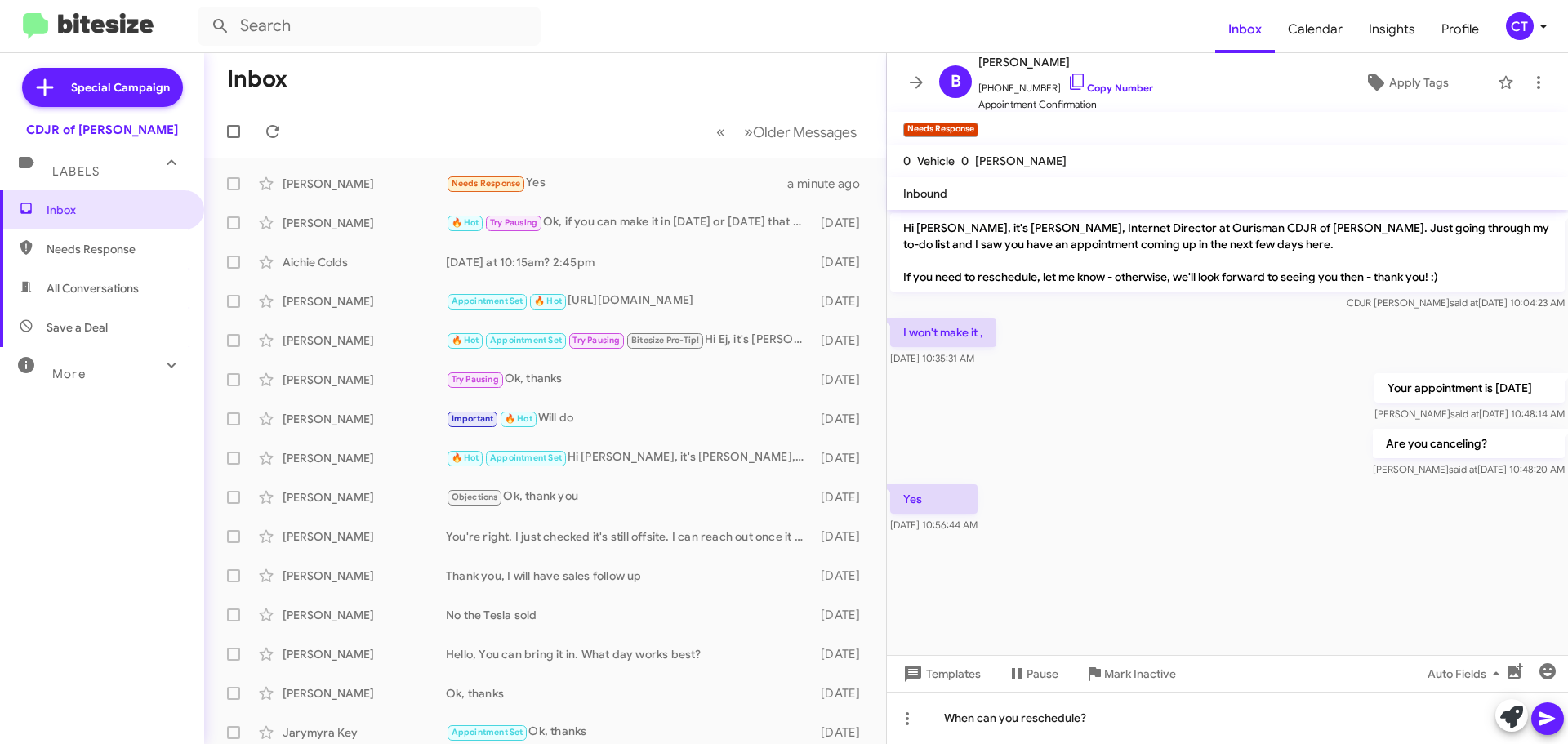
click at [1553, 723] on icon at bounding box center [1547, 719] width 20 height 20
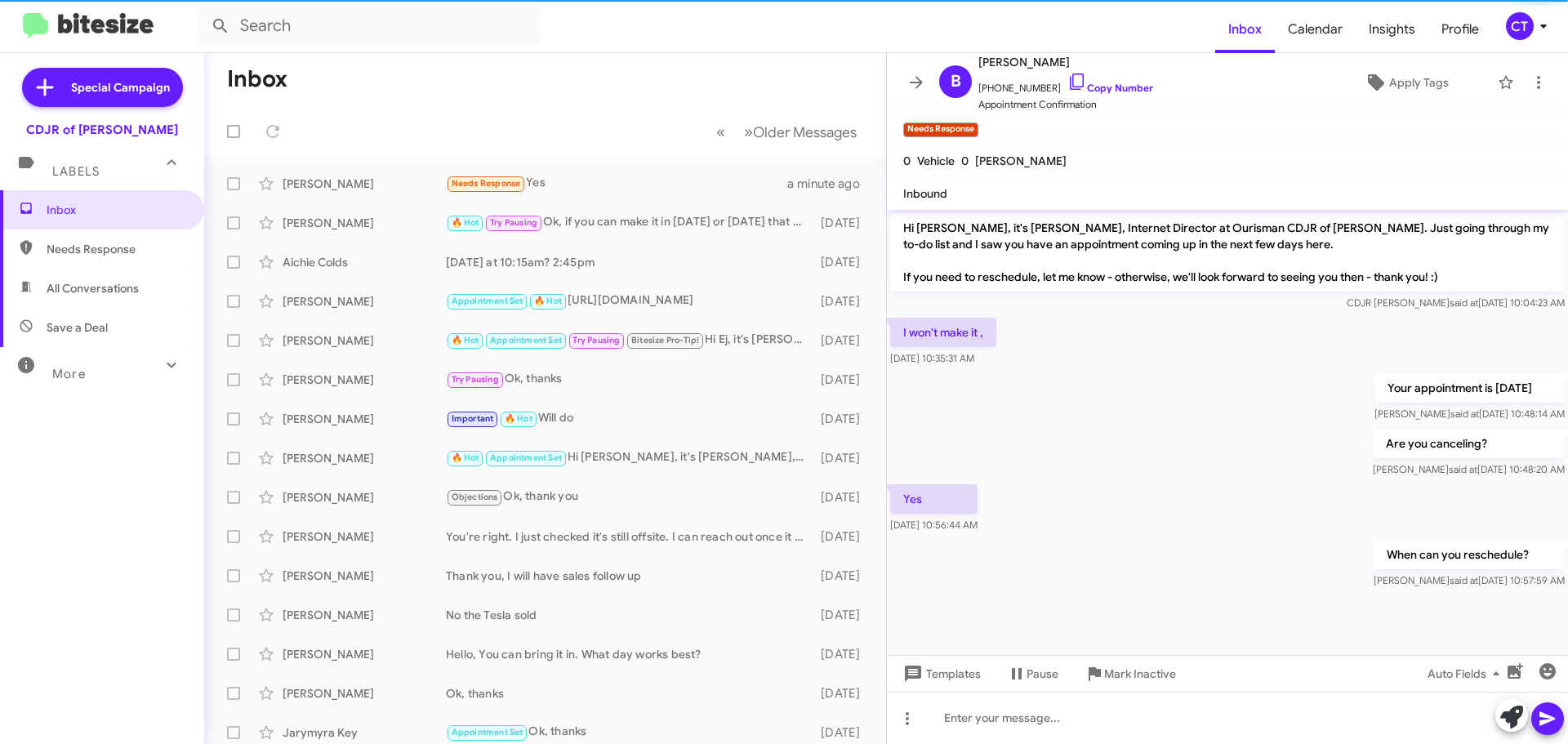
click at [1545, 31] on icon at bounding box center [1543, 26] width 20 height 20
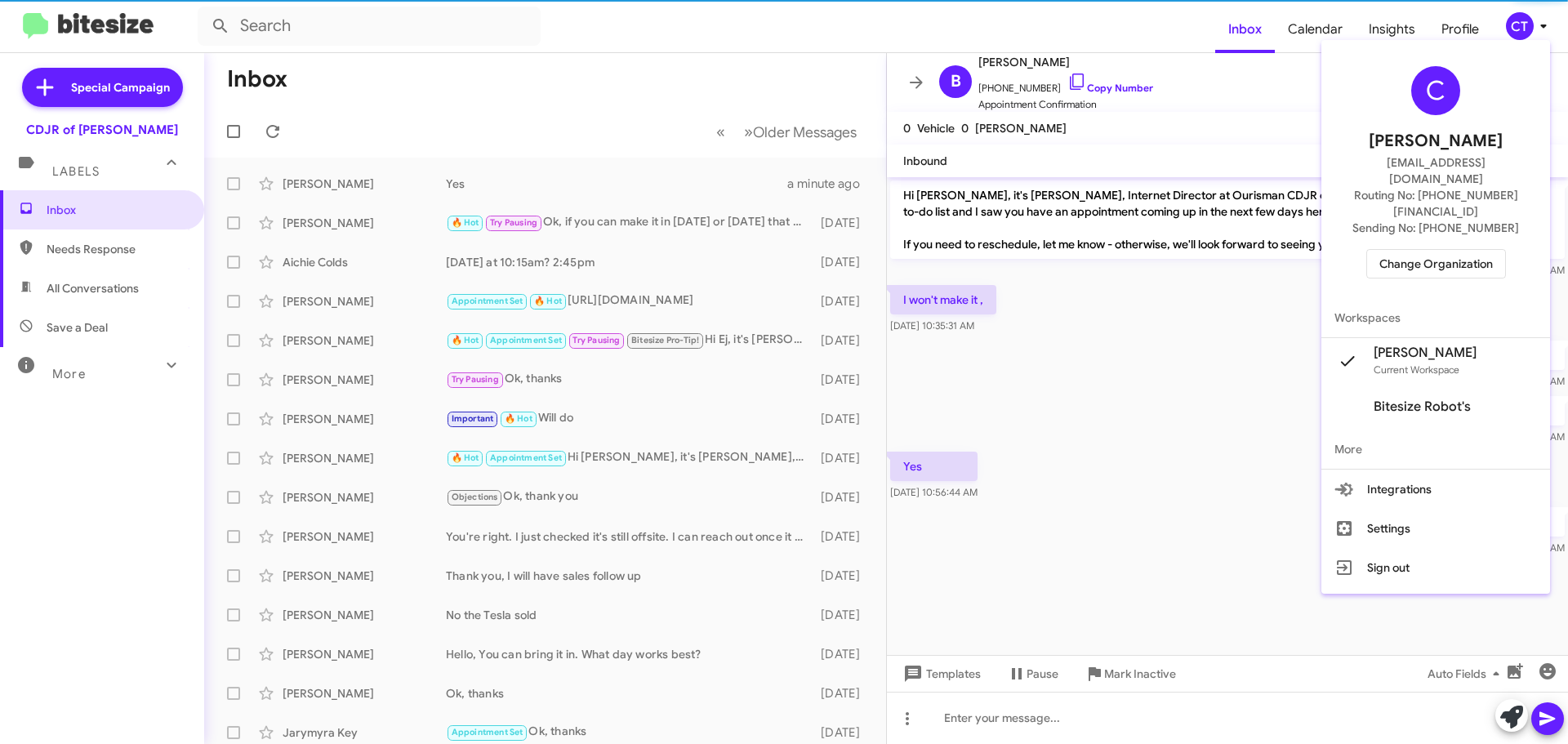
click at [1412, 247] on div "C Ciara Taylor ctaylor@ourismancars.com Routing No: +1 (240) 533-1200 Sending N…" at bounding box center [1436, 172] width 229 height 252
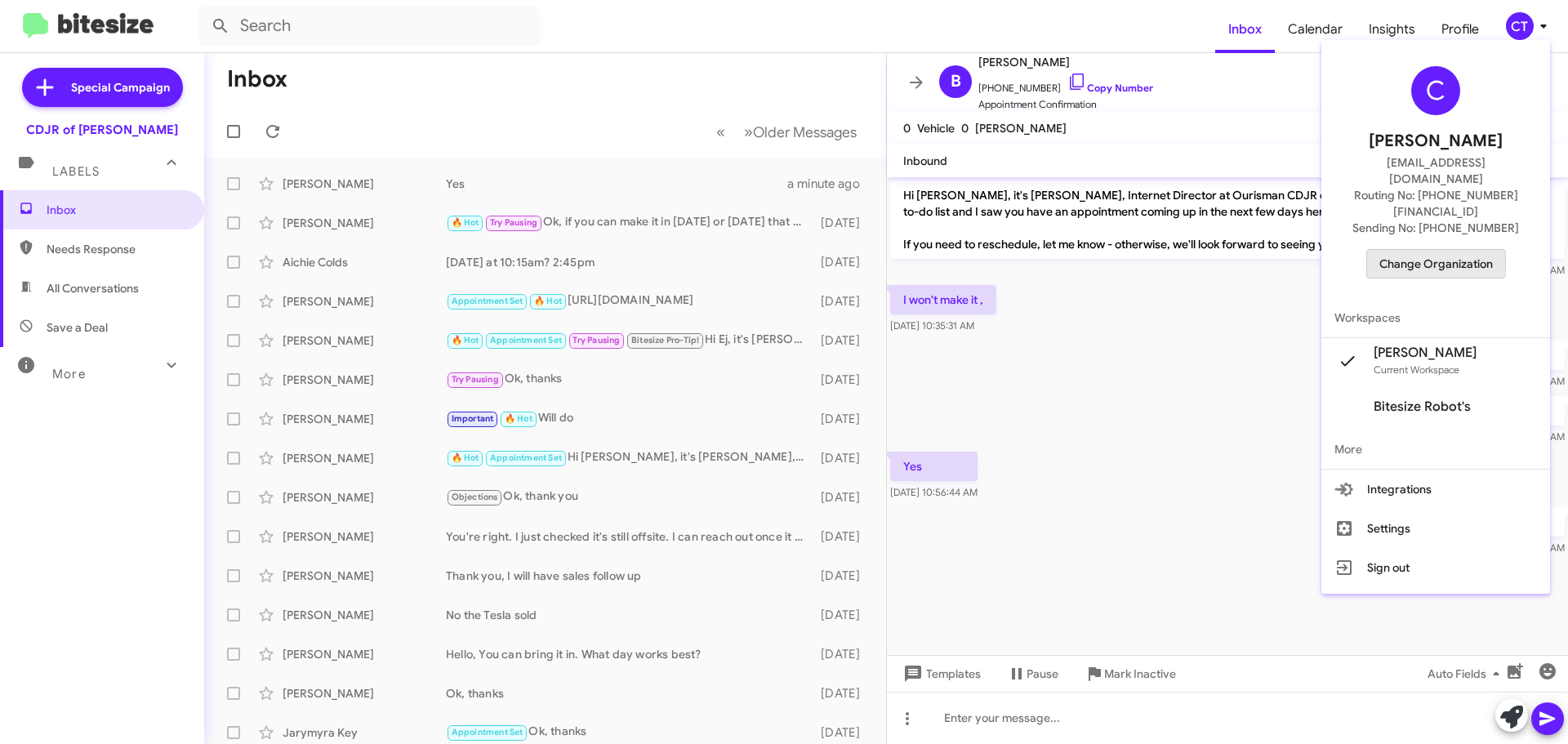
click at [1412, 250] on span "Change Organization" at bounding box center [1436, 264] width 113 height 28
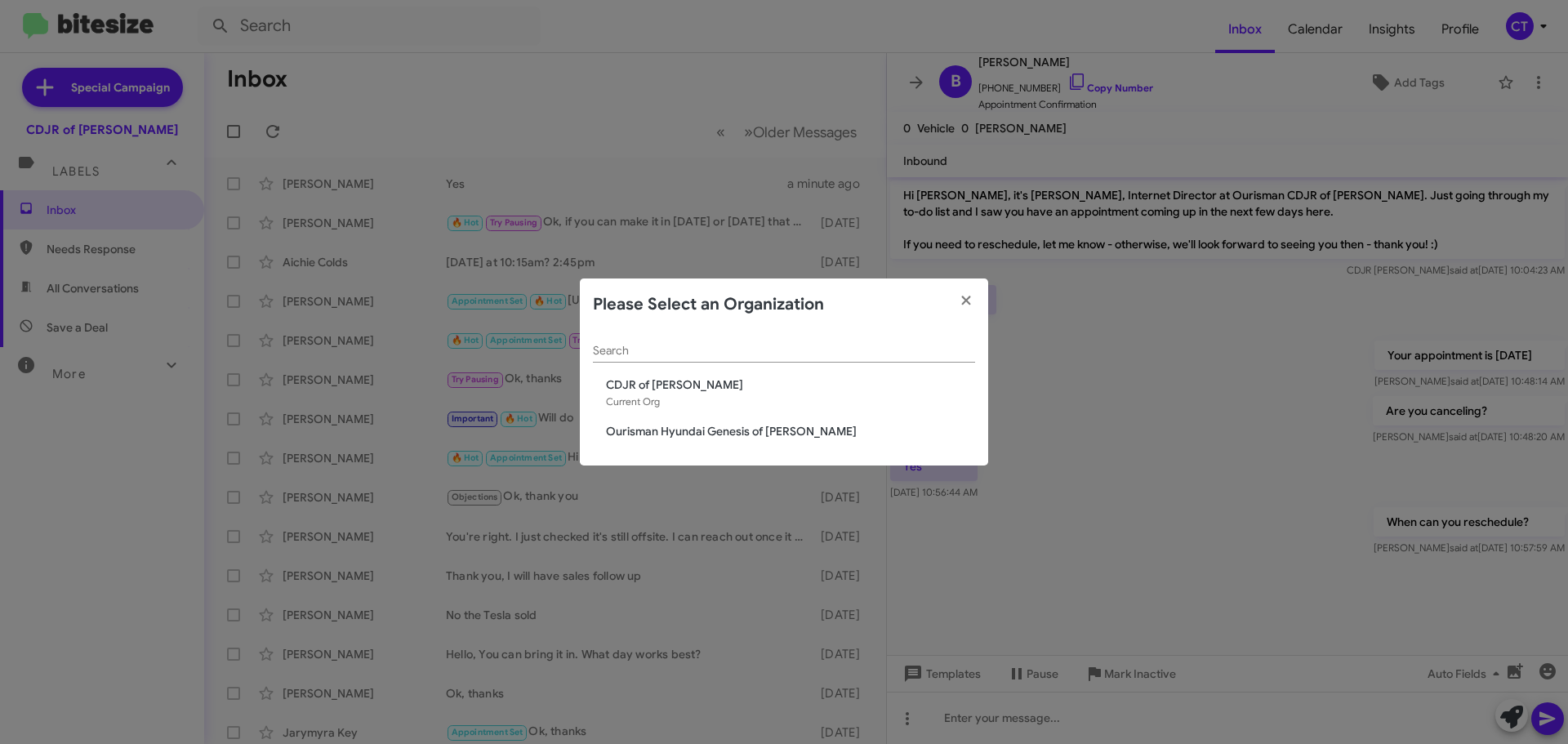
click at [775, 411] on div "Search CDJR of Bowie Current Org Ourisman Hyundai Genesis of Bowie" at bounding box center [783, 399] width 408 height 136
click at [756, 435] on span "Ourisman Hyundai Genesis of [PERSON_NAME]" at bounding box center [790, 431] width 369 height 16
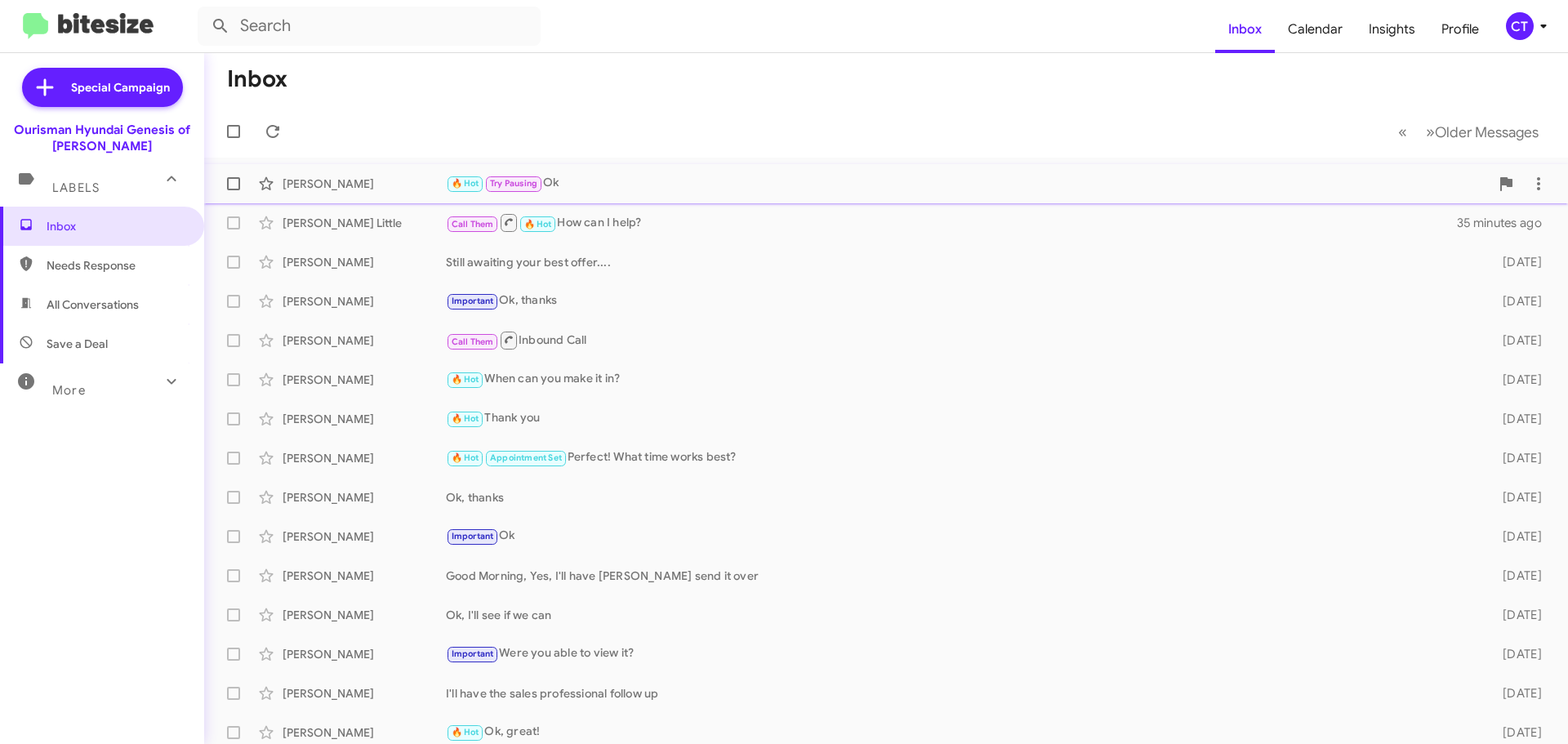
click at [612, 177] on div "🔥 Hot Try Pausing Ok" at bounding box center [968, 183] width 1044 height 19
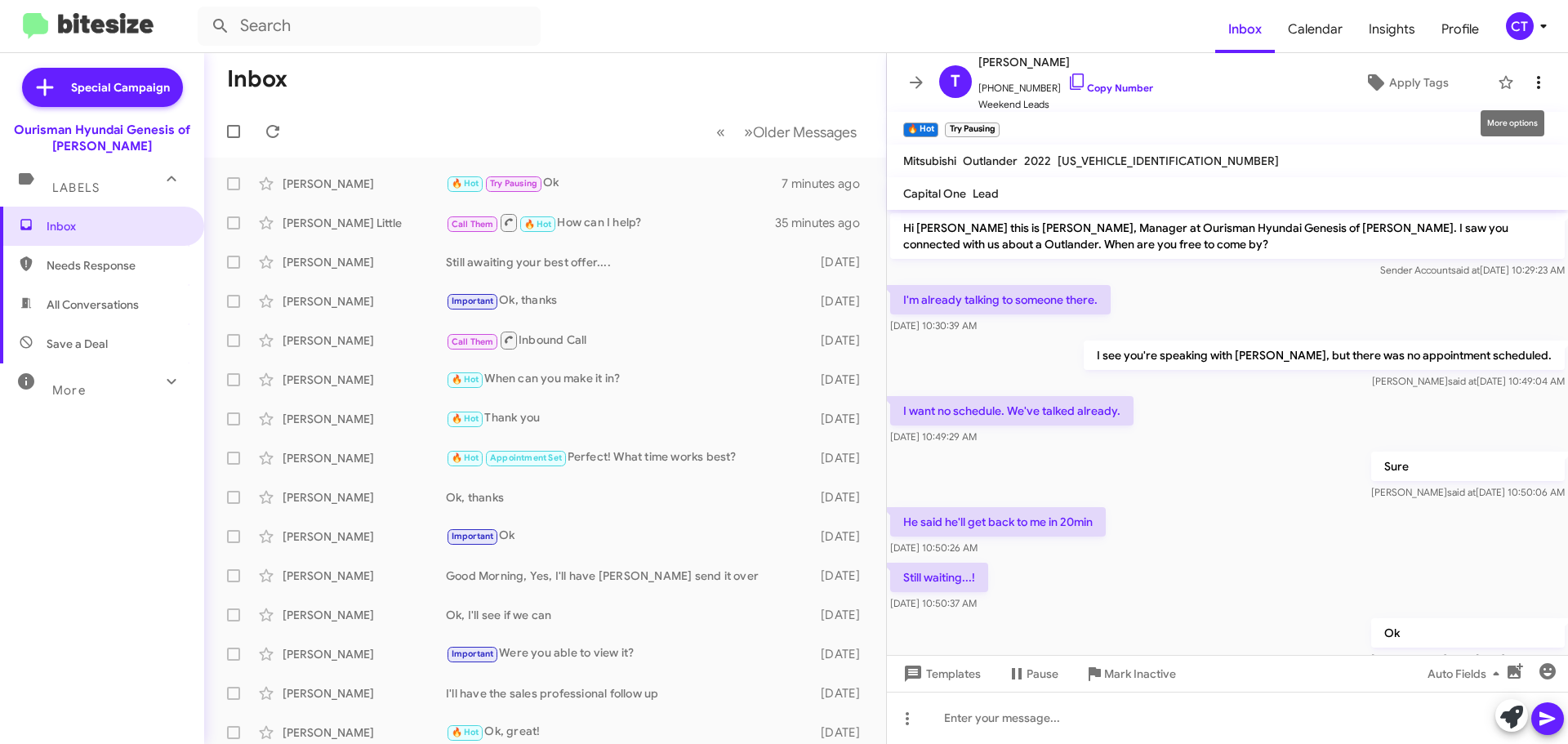
click at [1533, 83] on icon at bounding box center [1538, 83] width 20 height 20
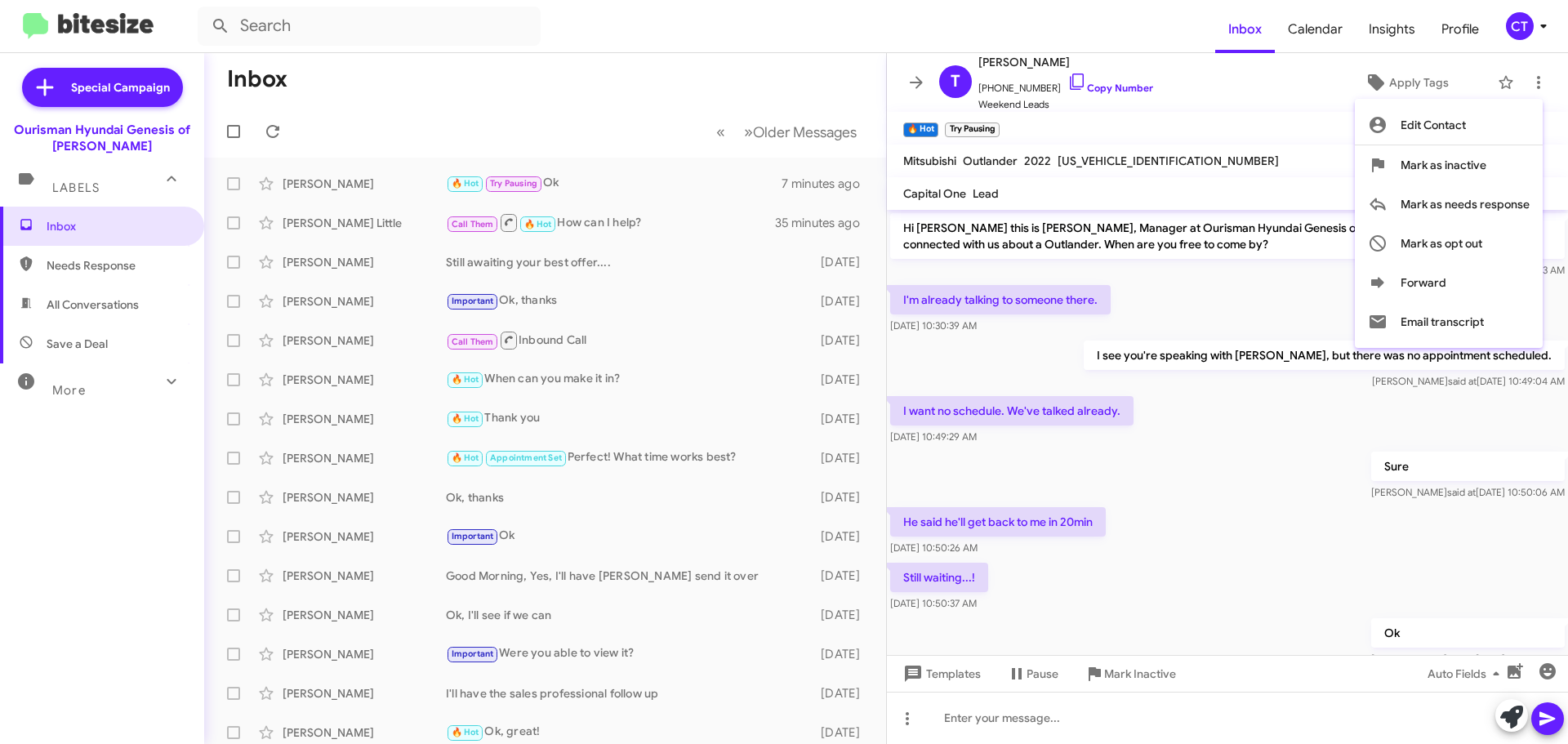
click at [1272, 437] on div at bounding box center [784, 372] width 1568 height 744
